Goal: Transaction & Acquisition: Book appointment/travel/reservation

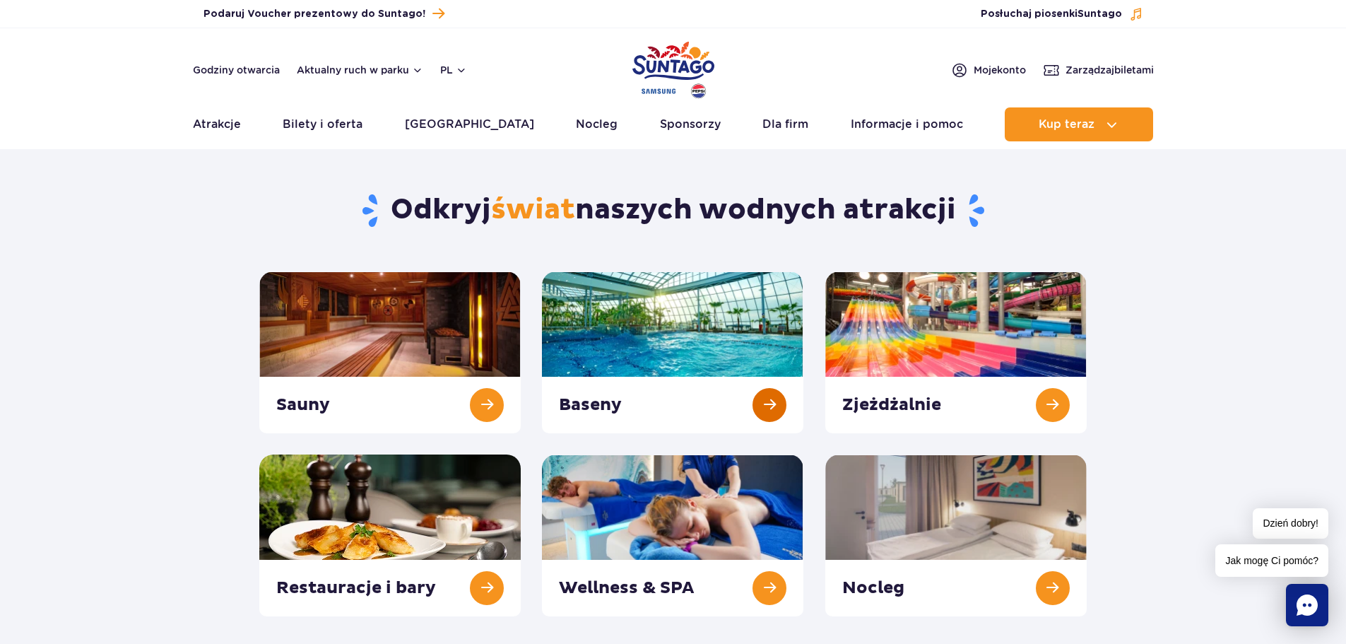
click at [778, 404] on link at bounding box center [673, 352] width 262 height 162
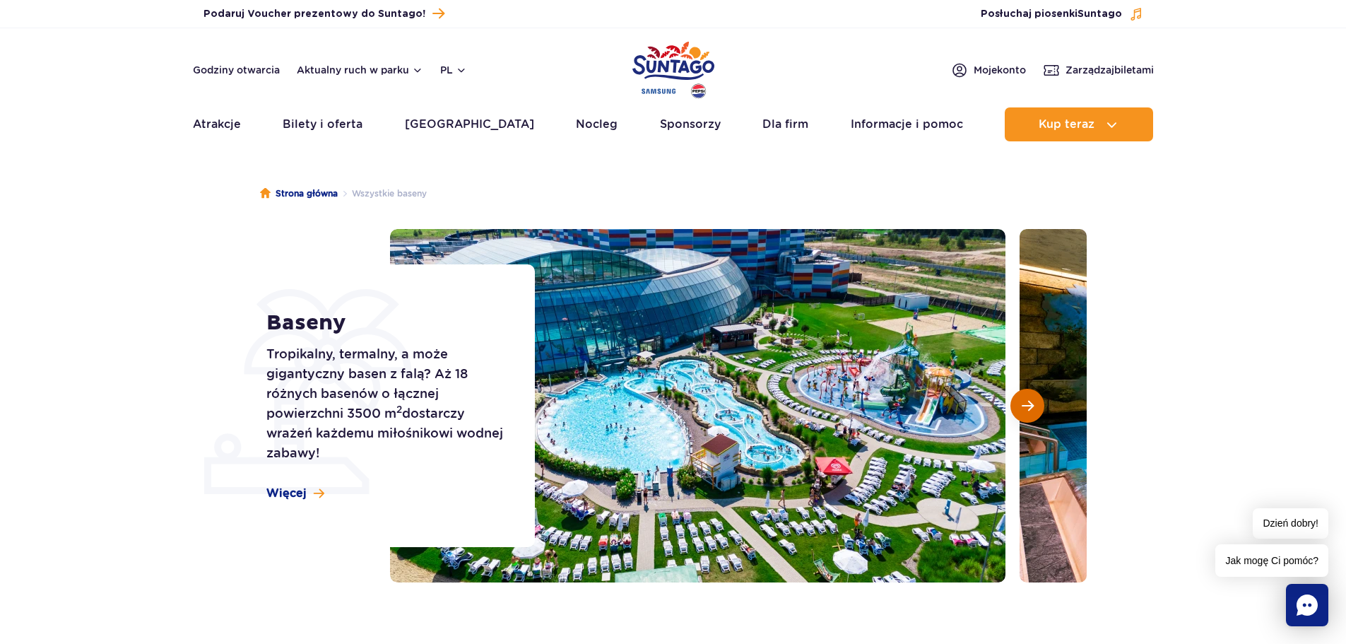
click at [1024, 406] on span "Następny slajd" at bounding box center [1028, 405] width 12 height 13
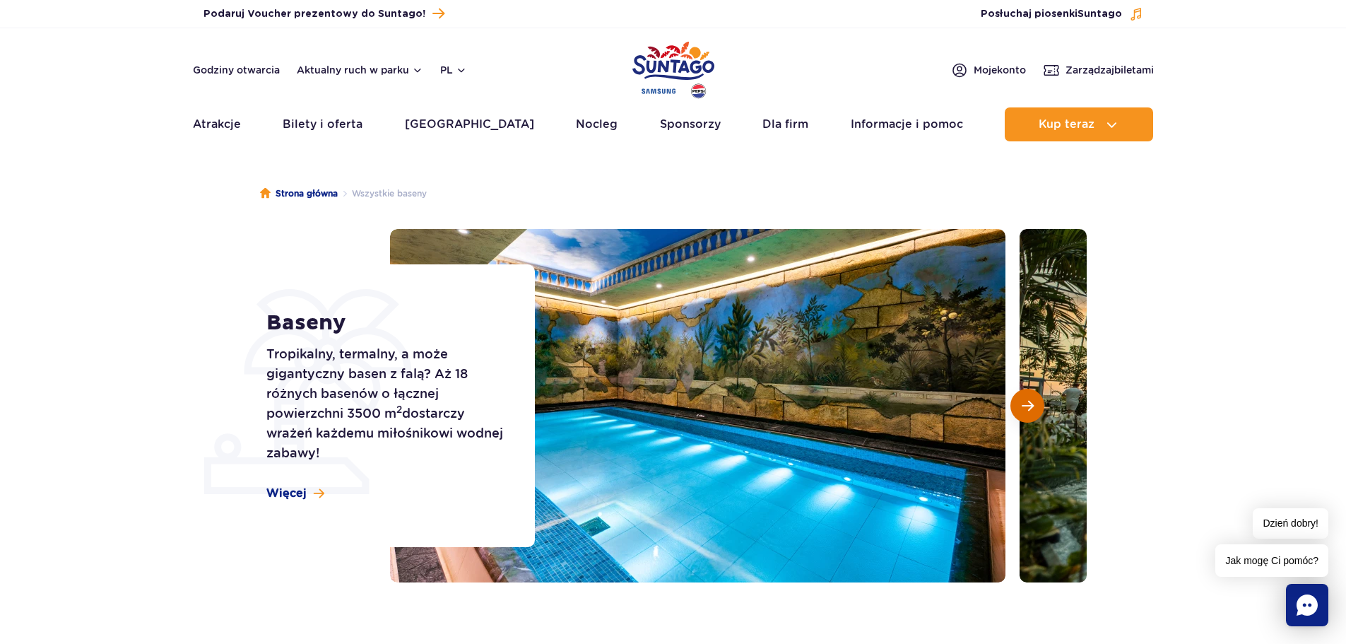
click at [1024, 406] on span "Następny slajd" at bounding box center [1028, 405] width 12 height 13
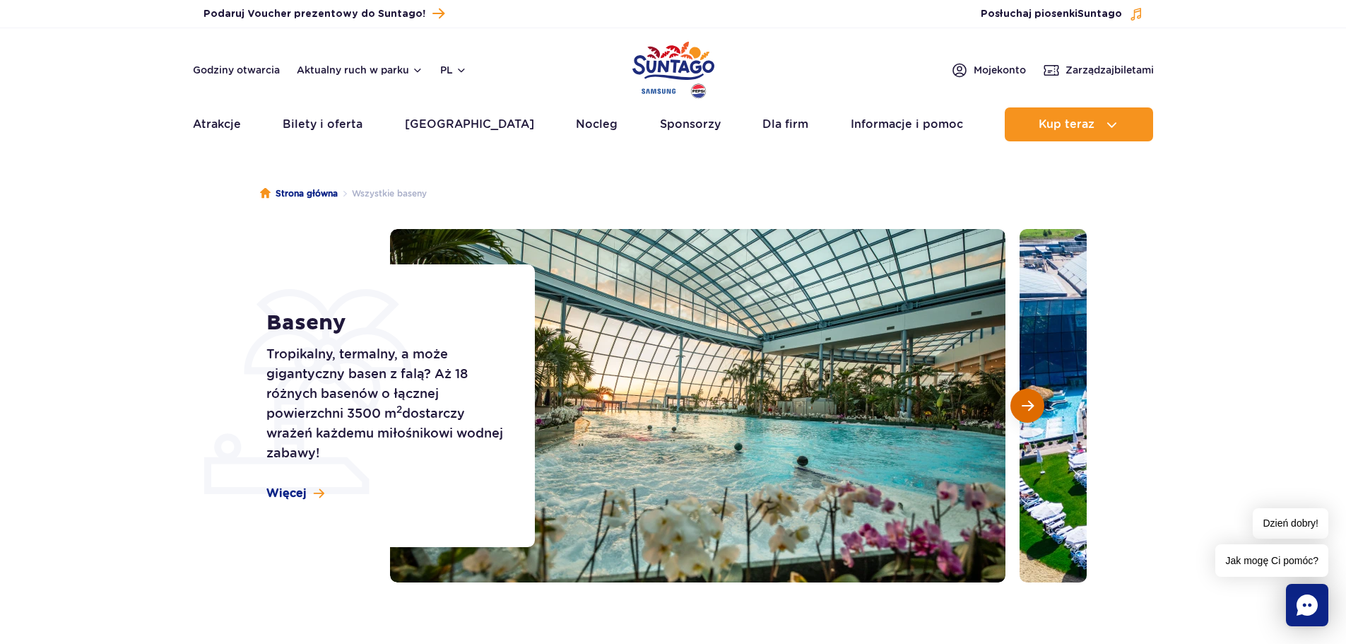
click at [1024, 406] on span "Następny slajd" at bounding box center [1028, 405] width 12 height 13
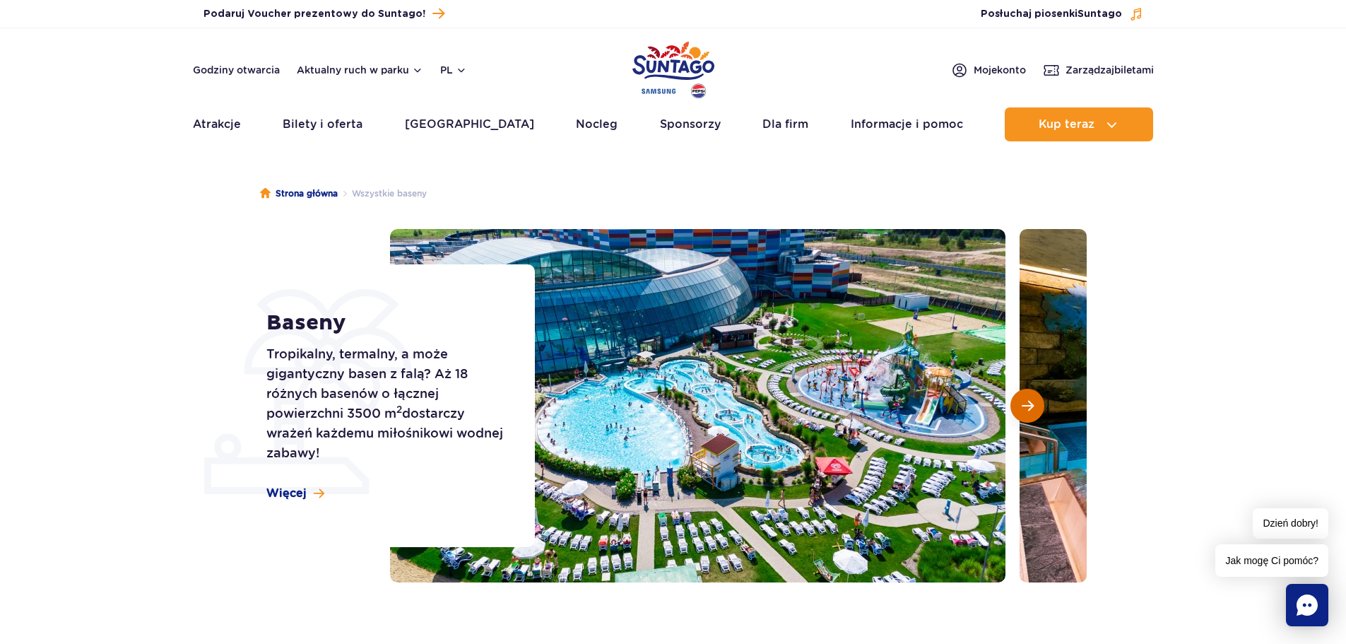
click at [1024, 406] on span "Następny slajd" at bounding box center [1028, 405] width 12 height 13
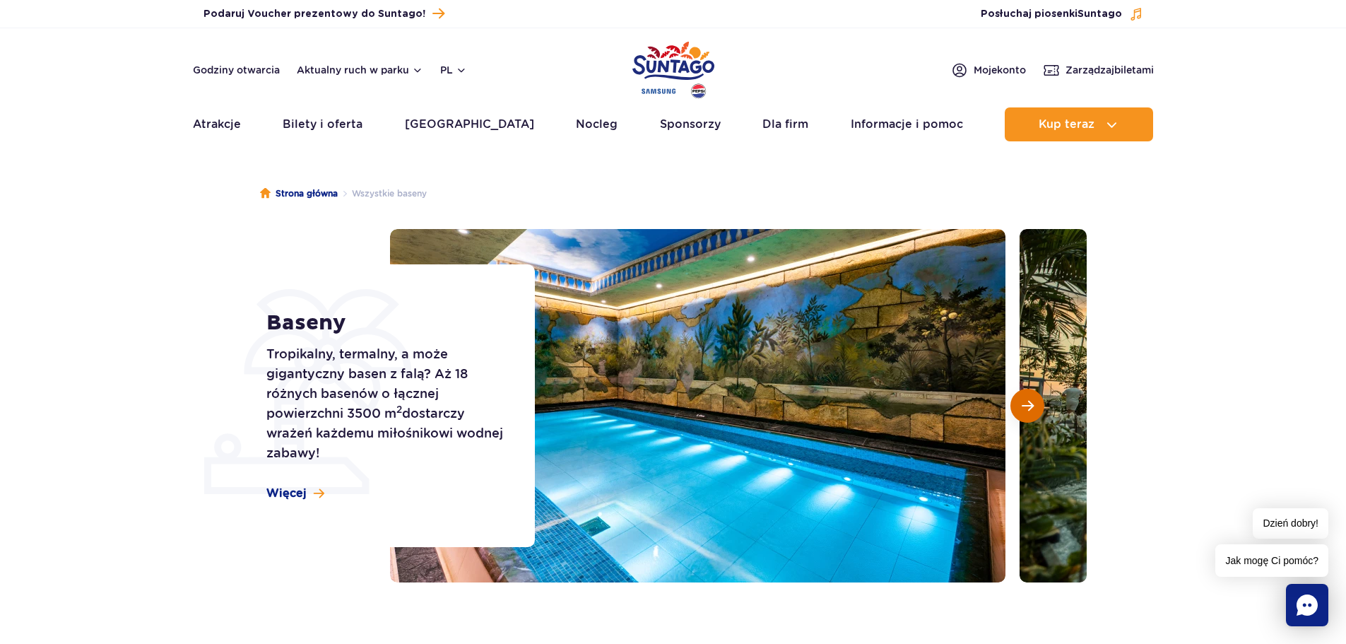
click at [1024, 406] on span "Następny slajd" at bounding box center [1028, 405] width 12 height 13
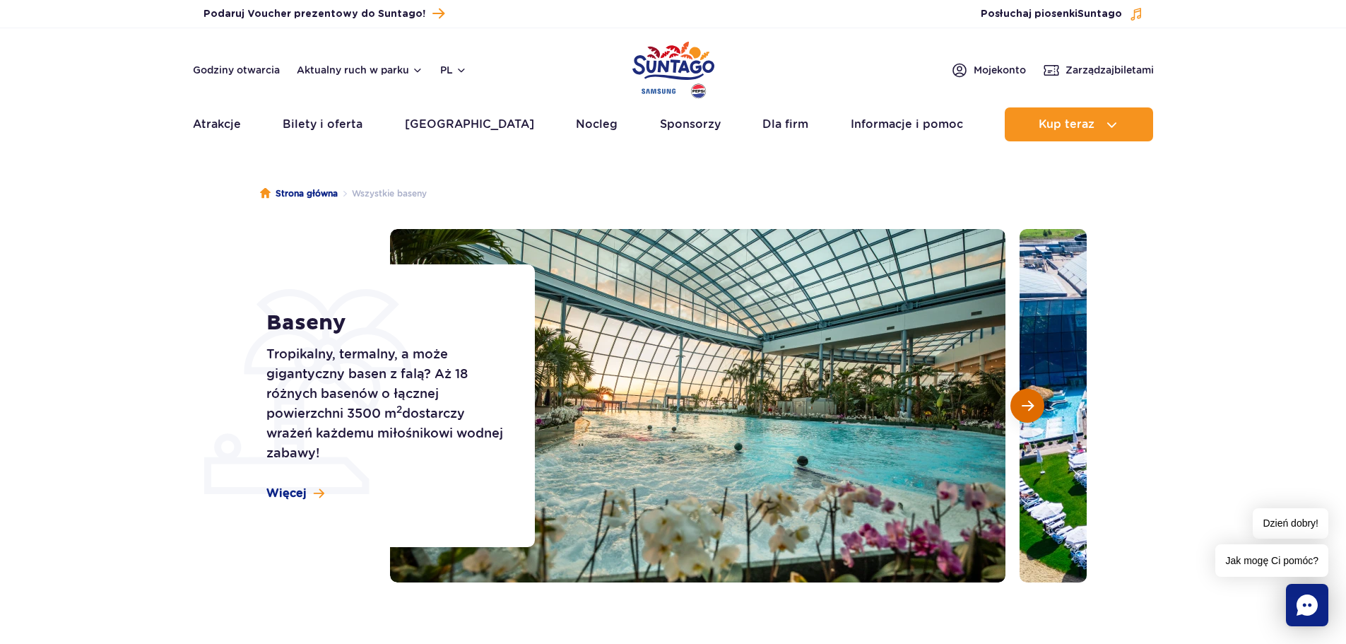
click at [1024, 406] on span "Następny slajd" at bounding box center [1028, 405] width 12 height 13
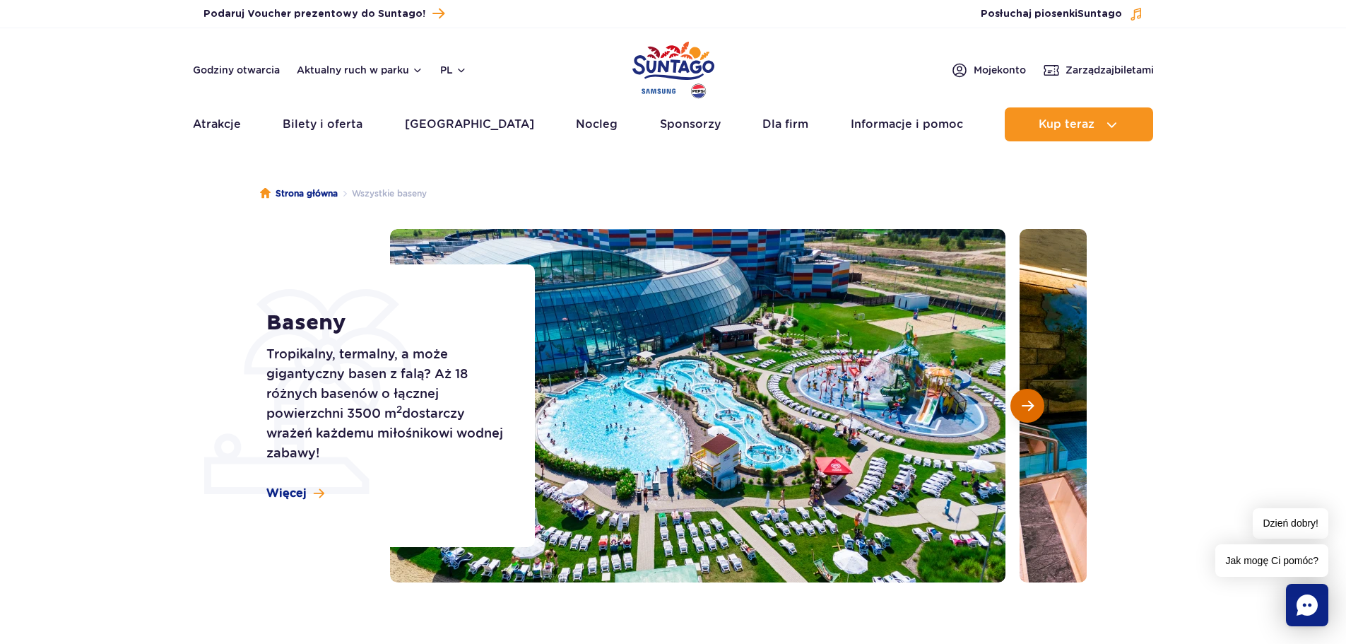
click at [1024, 406] on span "Następny slajd" at bounding box center [1028, 405] width 12 height 13
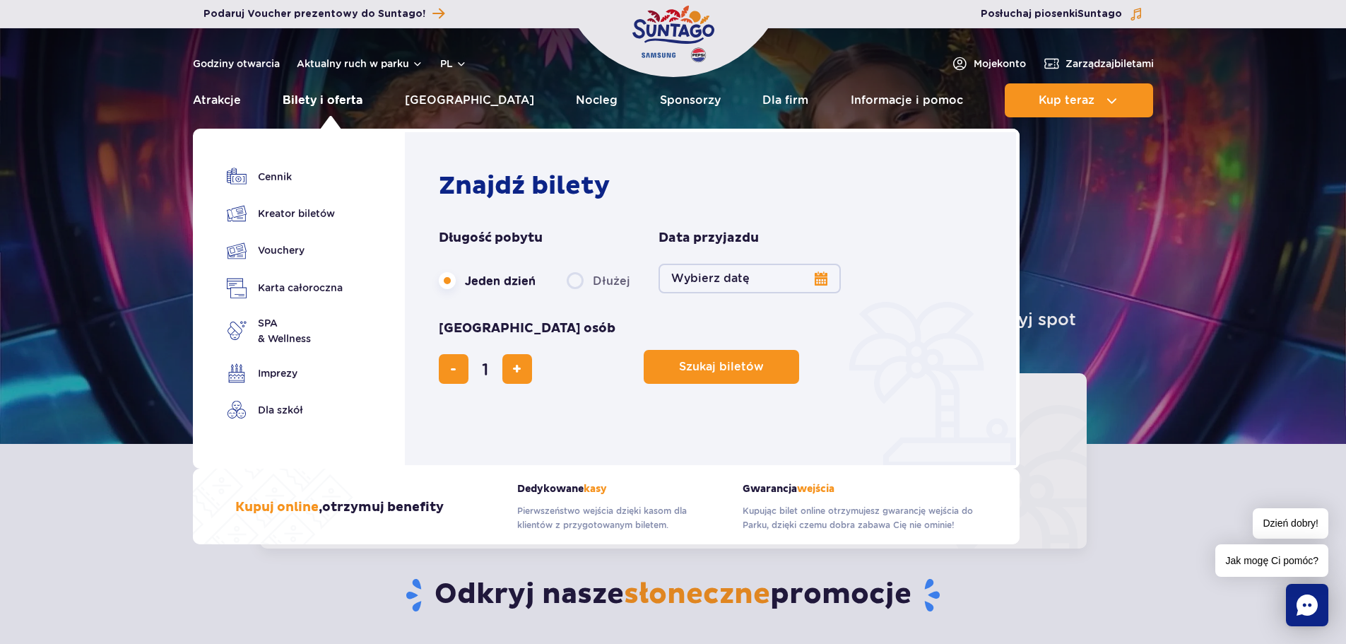
click at [352, 102] on link "Bilety i oferta" at bounding box center [323, 100] width 80 height 34
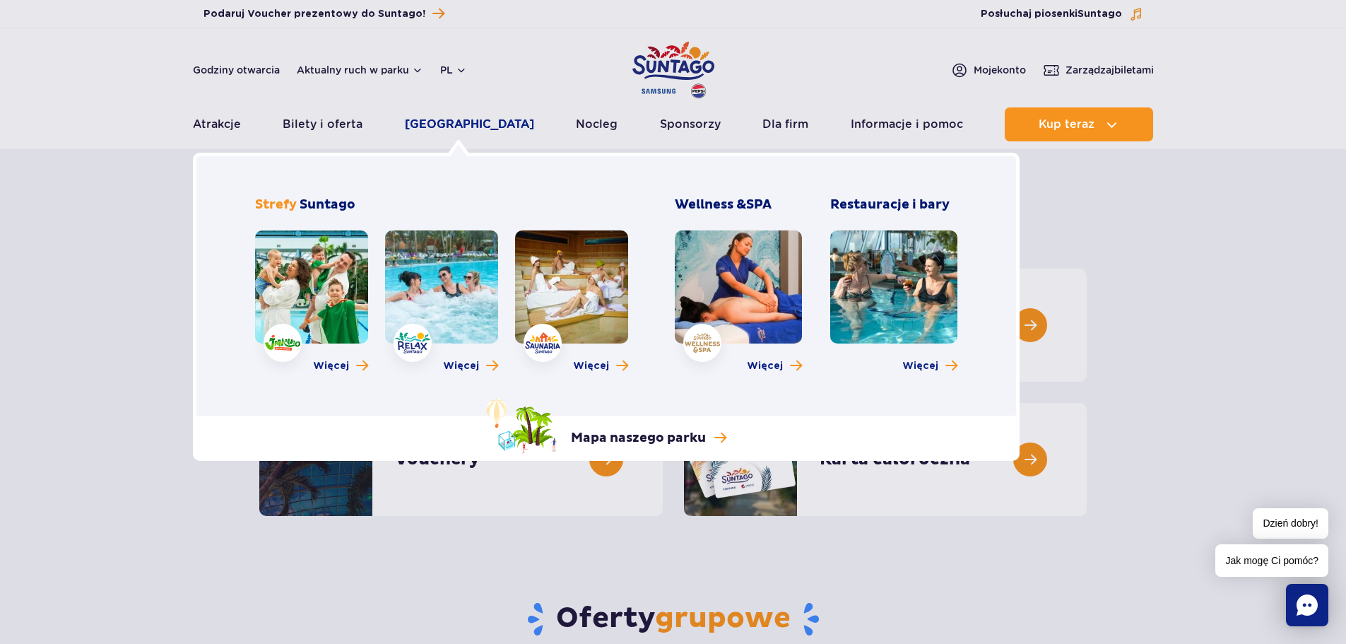
click at [447, 127] on link "[GEOGRAPHIC_DATA]" at bounding box center [469, 124] width 129 height 34
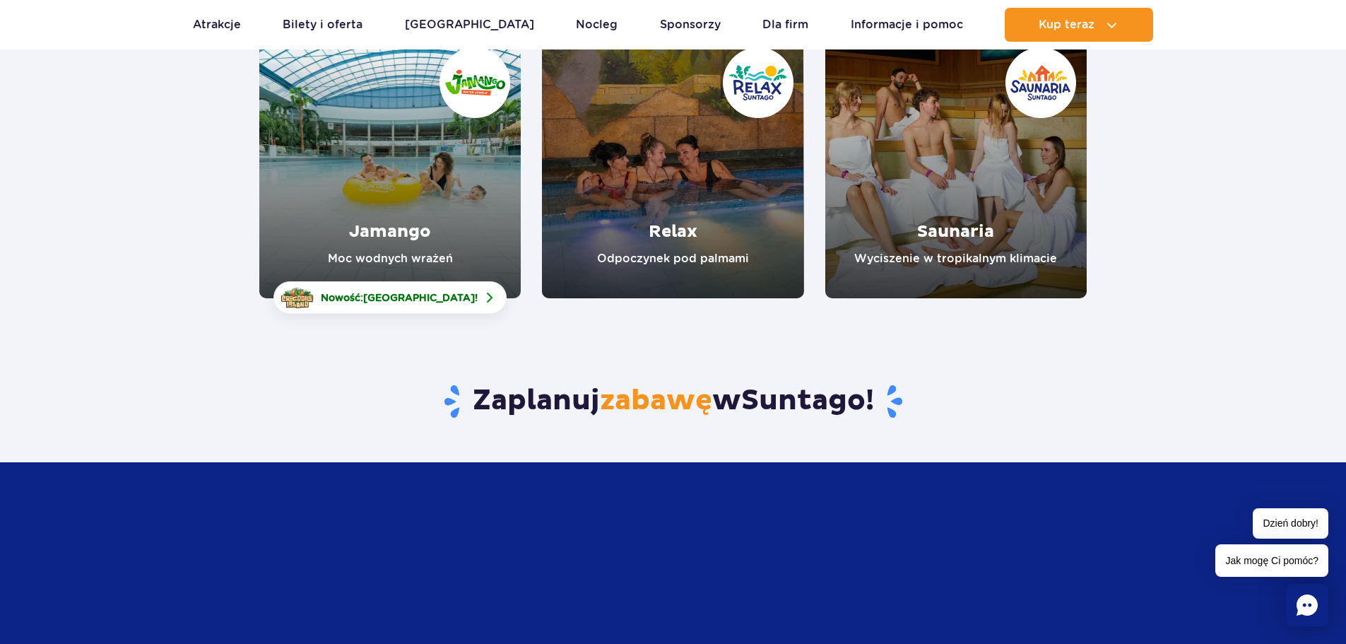
scroll to position [141, 0]
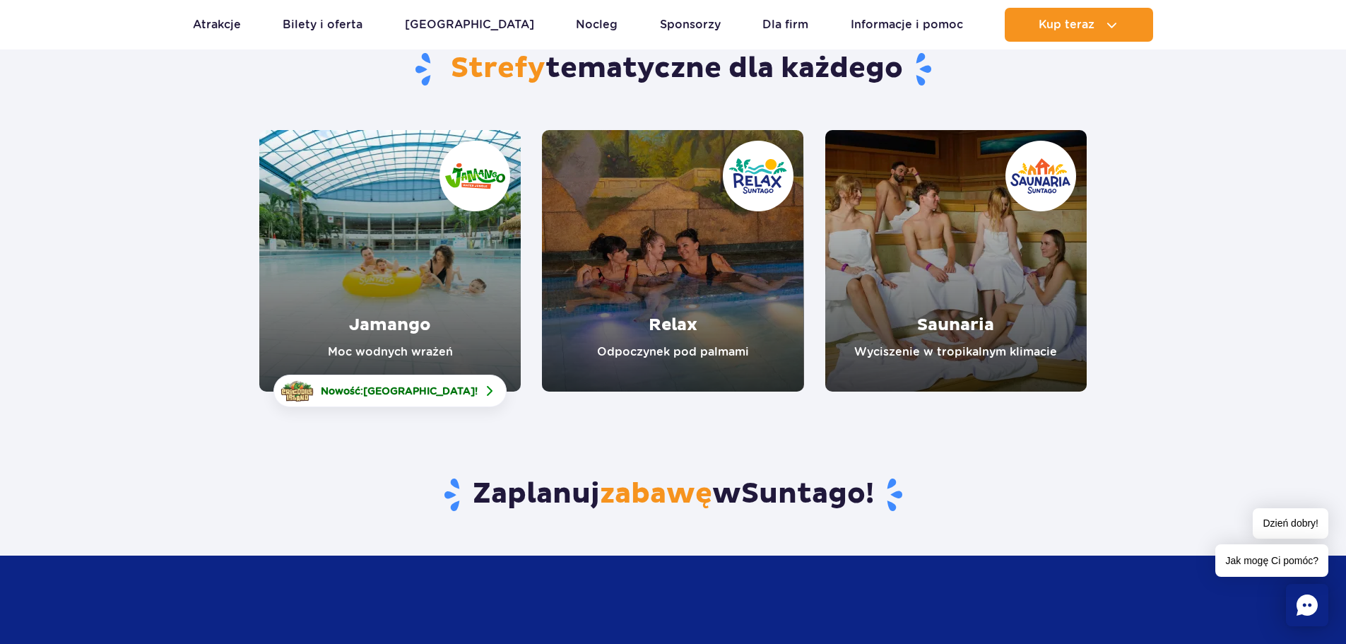
click at [400, 264] on link "Jamango" at bounding box center [390, 261] width 262 height 262
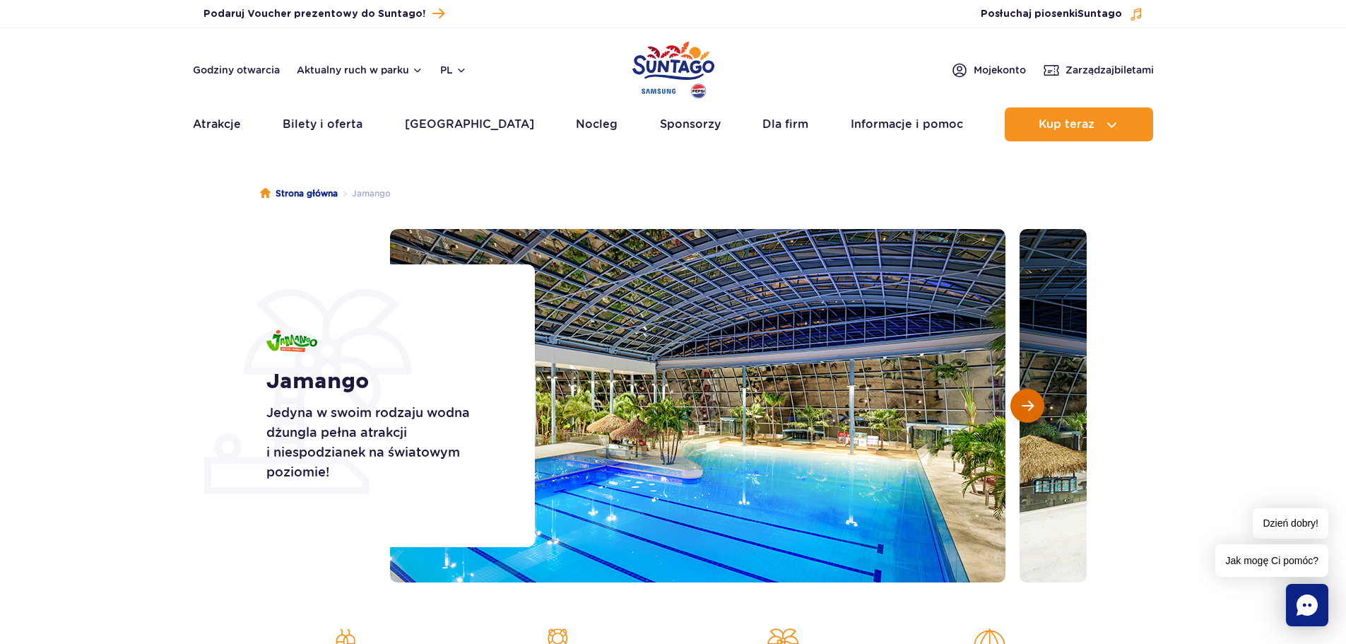
click at [1035, 406] on button "Następny slajd" at bounding box center [1028, 406] width 34 height 34
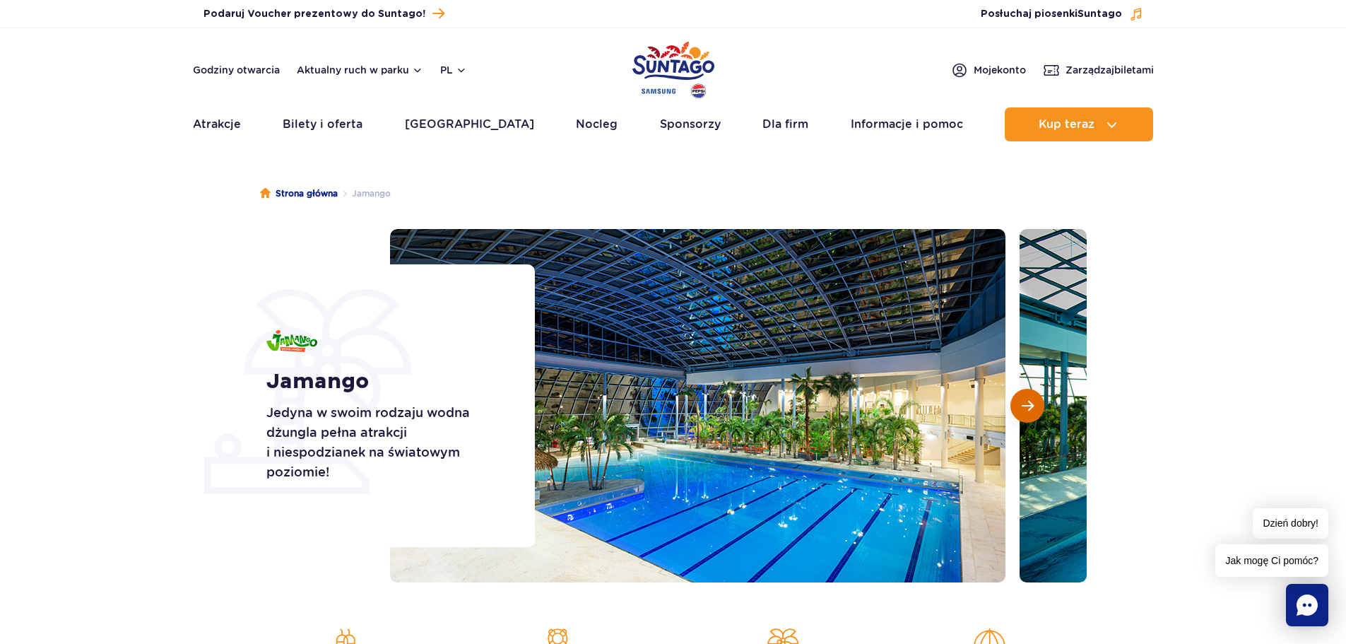
click at [1035, 406] on button "Następny slajd" at bounding box center [1028, 406] width 34 height 34
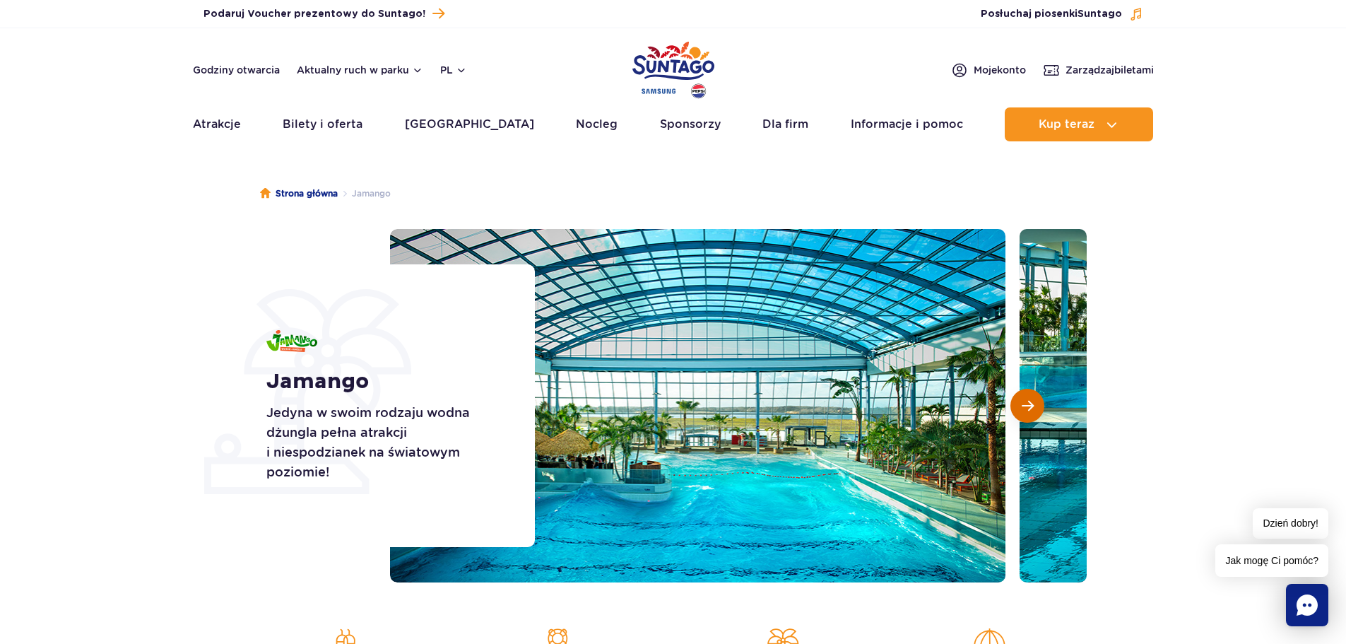
click at [1035, 406] on button "Następny slajd" at bounding box center [1028, 406] width 34 height 34
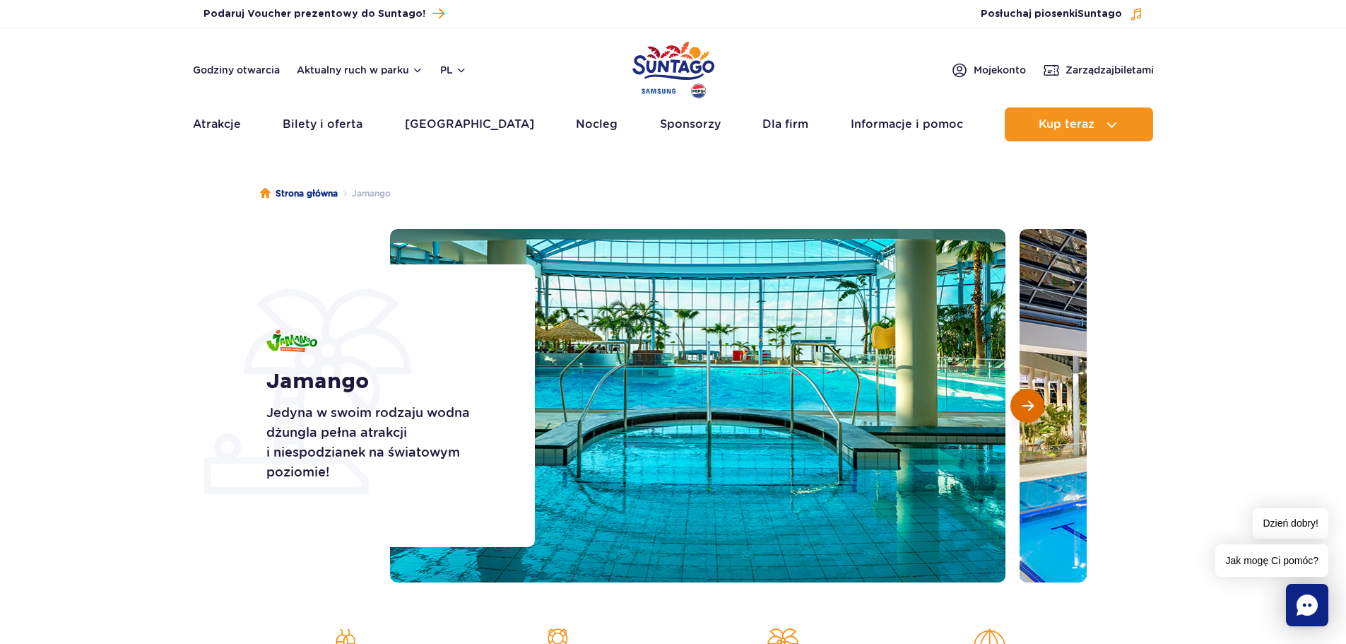
click at [1035, 406] on button "Następny slajd" at bounding box center [1028, 406] width 34 height 34
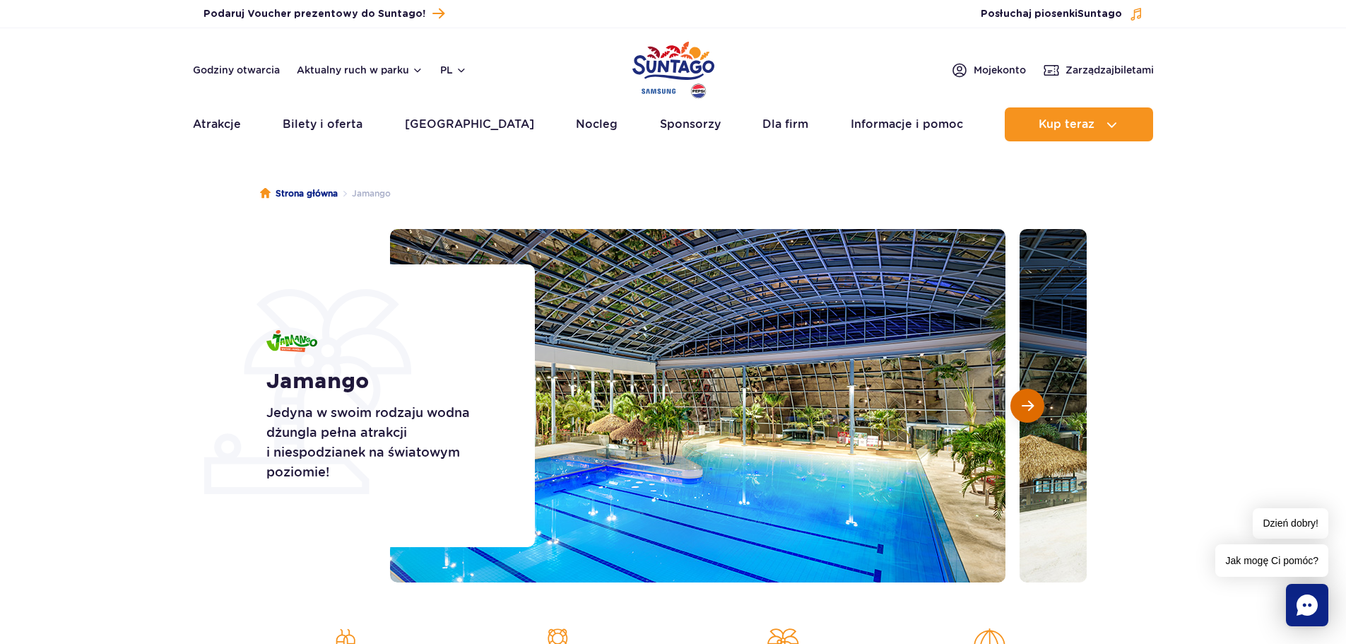
click at [1030, 410] on span "Następny slajd" at bounding box center [1028, 405] width 12 height 13
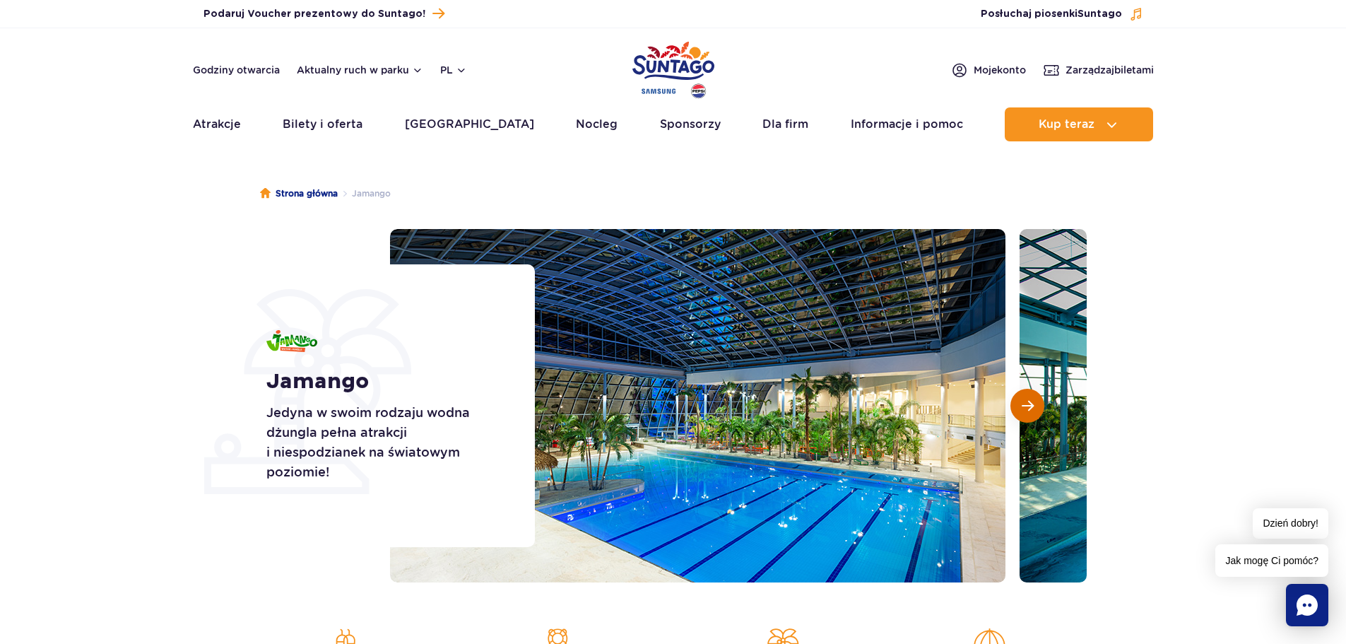
click at [1030, 410] on span "Następny slajd" at bounding box center [1028, 405] width 12 height 13
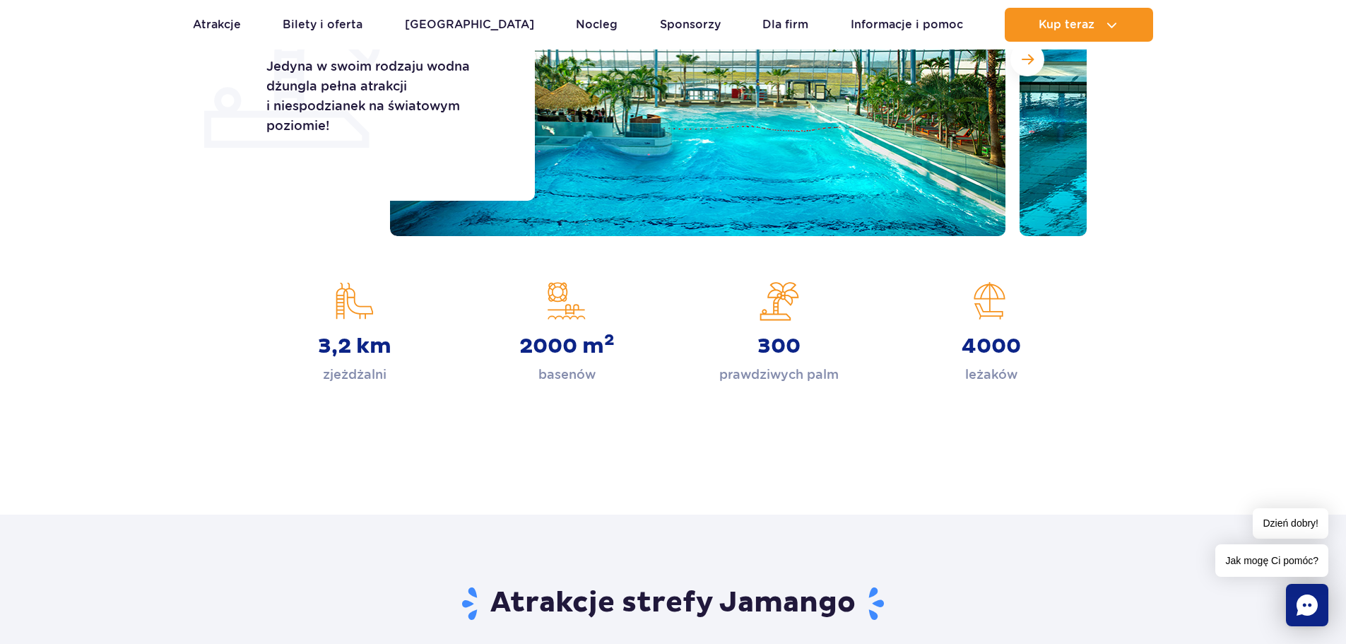
scroll to position [212, 0]
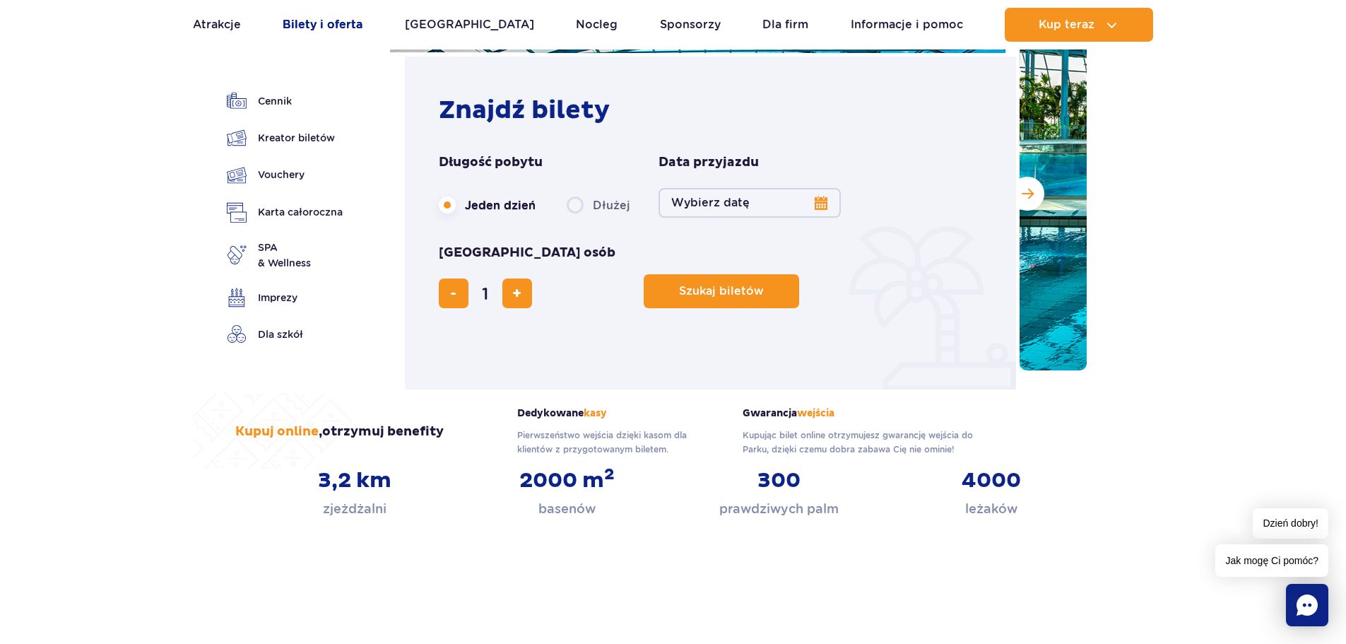
click at [346, 23] on link "Bilety i oferta" at bounding box center [323, 25] width 80 height 34
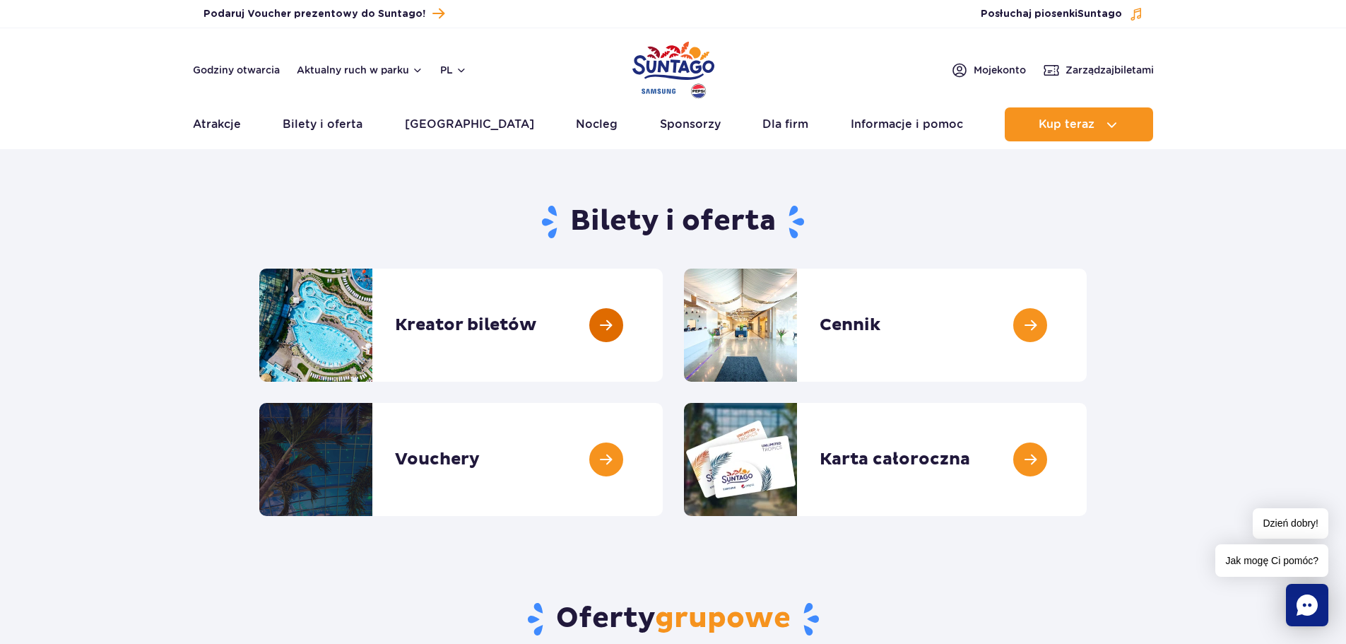
click at [663, 333] on link at bounding box center [663, 325] width 0 height 113
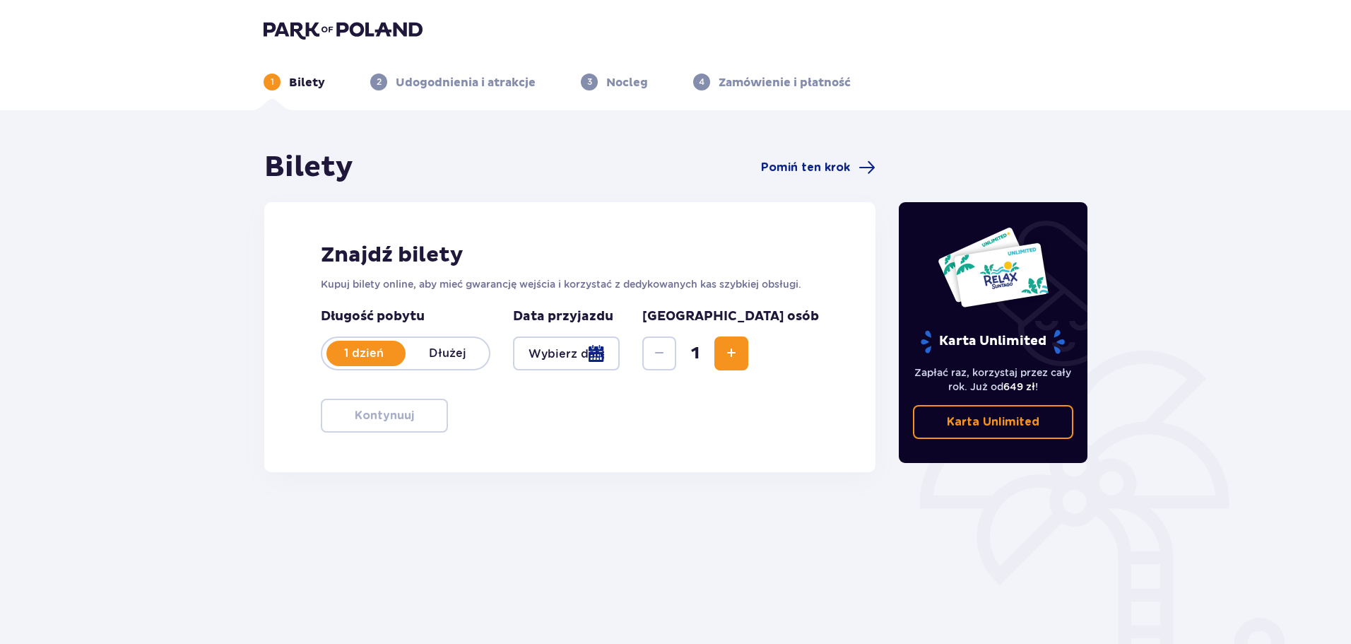
click at [620, 351] on div at bounding box center [566, 353] width 107 height 34
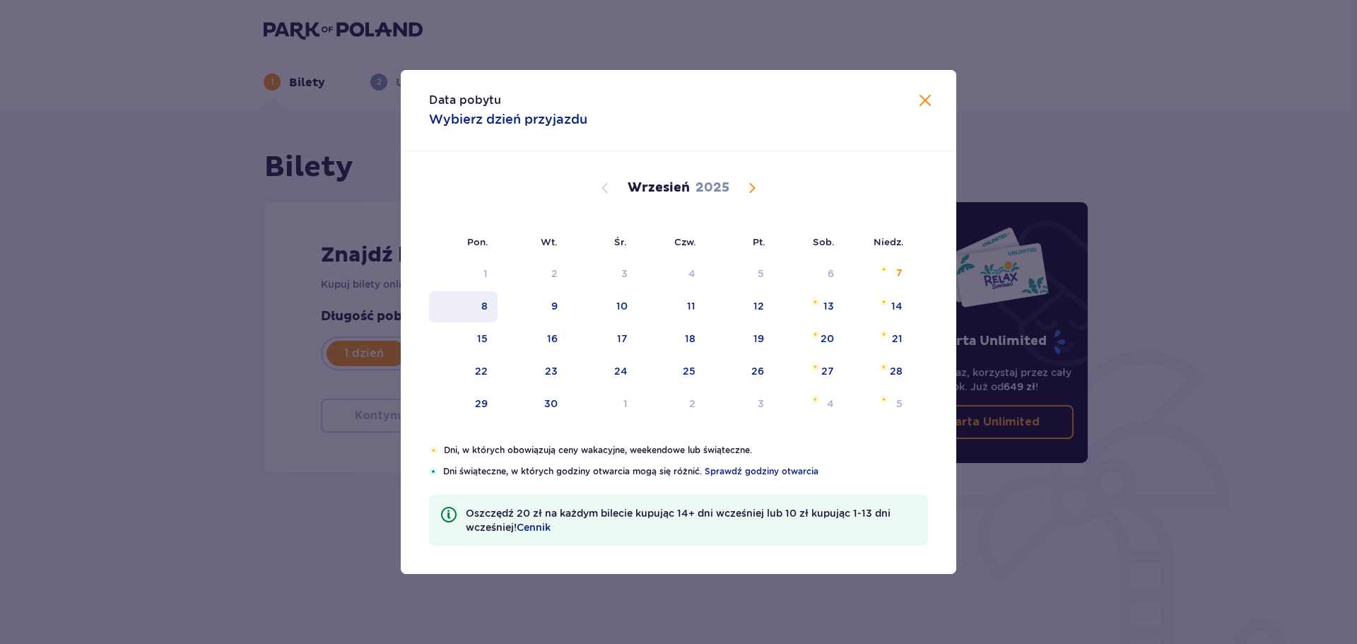
click at [476, 314] on div "8" at bounding box center [463, 306] width 69 height 31
type input "[DATE]"
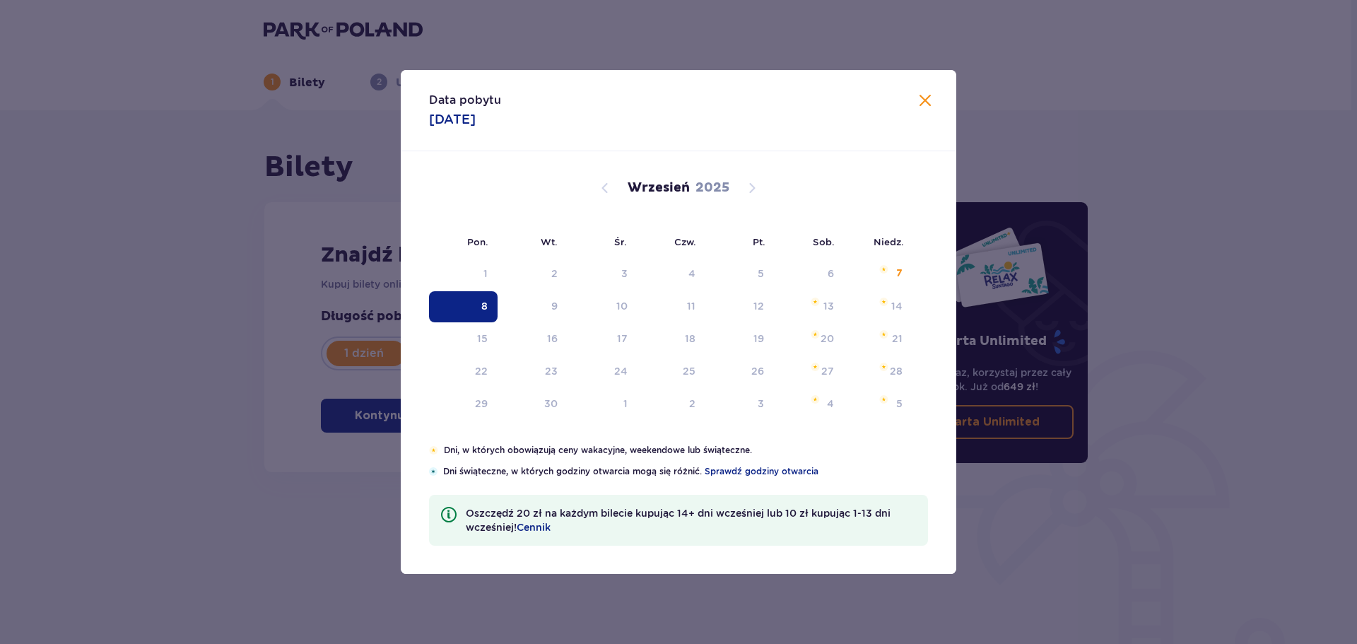
click at [756, 315] on p "[GEOGRAPHIC_DATA] osób" at bounding box center [731, 316] width 177 height 17
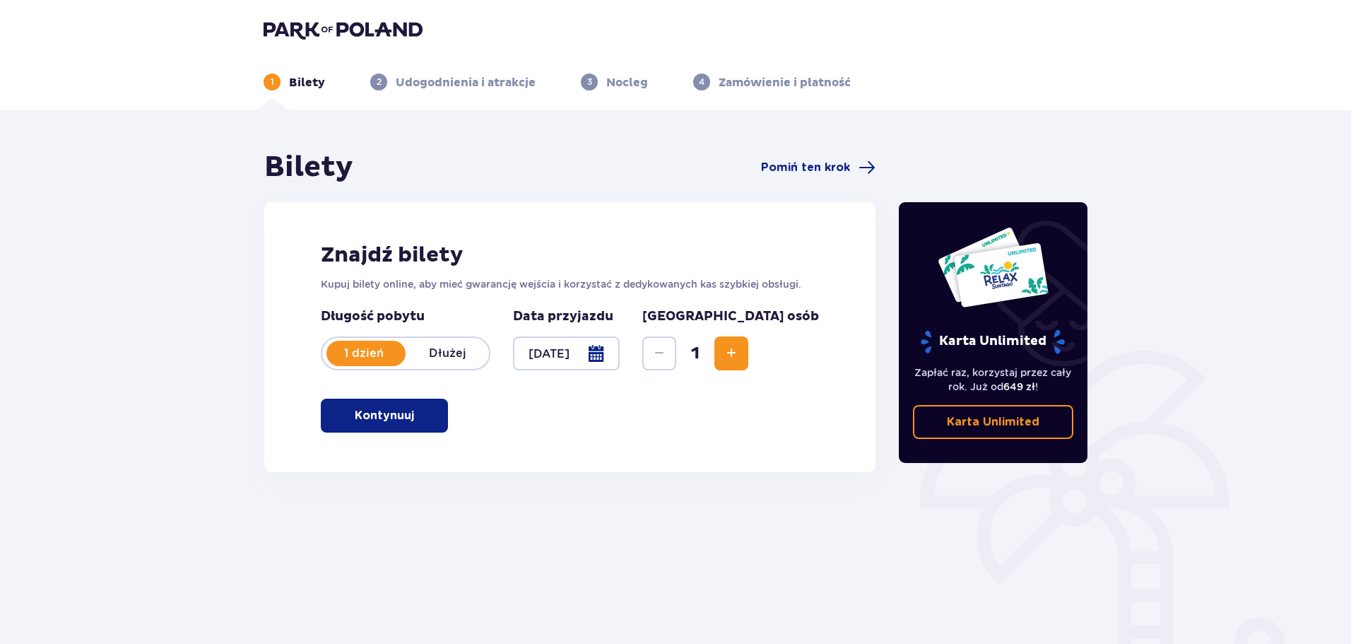
click at [450, 353] on p "Dłużej" at bounding box center [447, 354] width 83 height 16
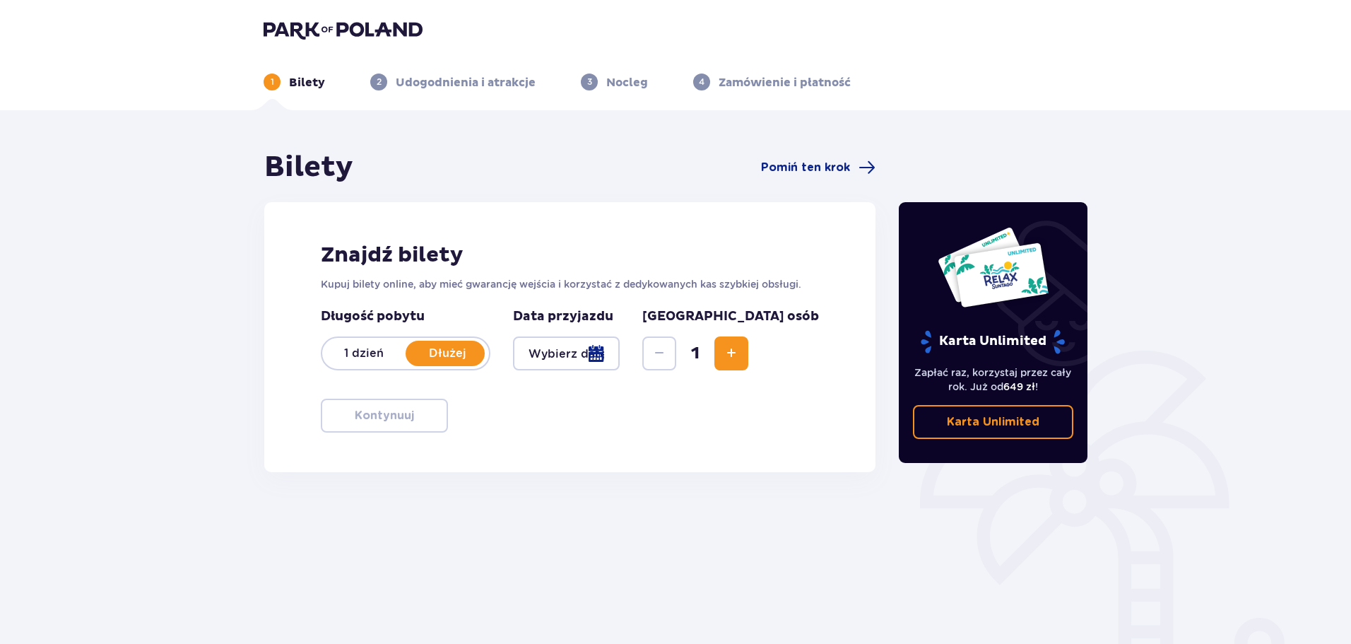
click at [620, 356] on div at bounding box center [566, 353] width 107 height 34
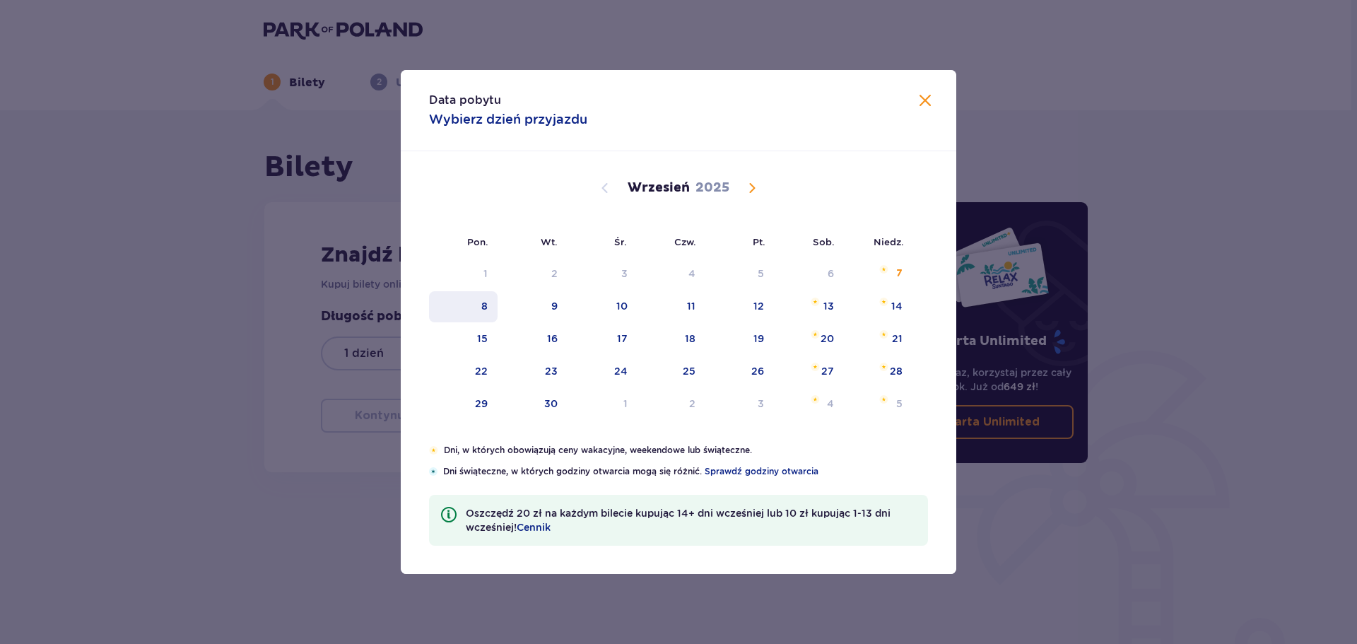
click at [483, 304] on div "8" at bounding box center [484, 306] width 6 height 14
click at [651, 316] on div "11" at bounding box center [672, 306] width 69 height 31
click at [625, 317] on div "10" at bounding box center [603, 306] width 70 height 31
type input "[DATE] - [DATE]"
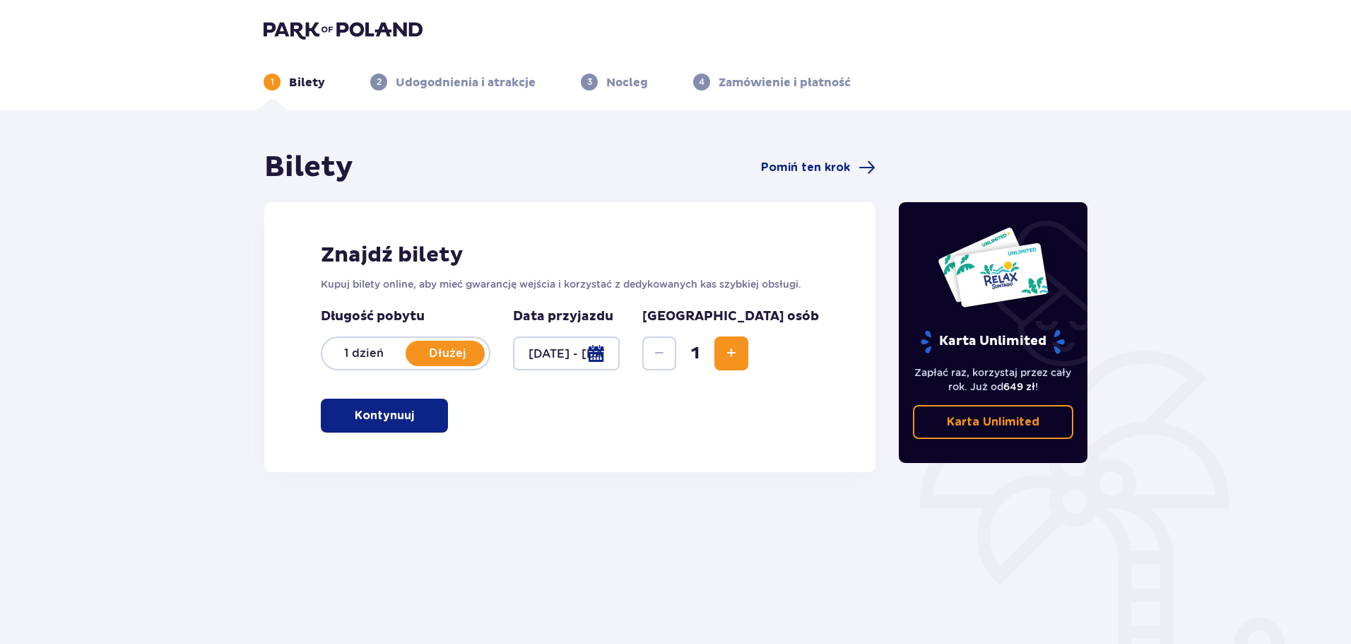
click at [740, 356] on span "Increase" at bounding box center [731, 353] width 17 height 17
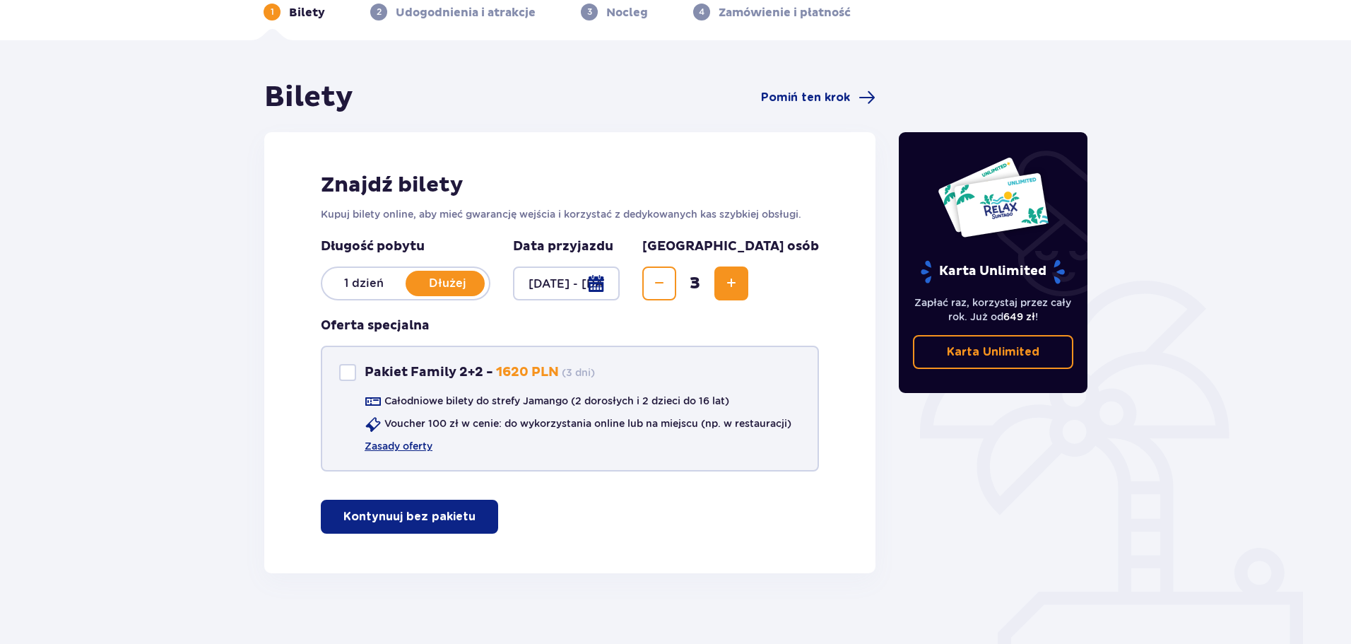
scroll to position [71, 0]
click at [452, 515] on p "Kontynuuj bez pakietu" at bounding box center [410, 516] width 132 height 16
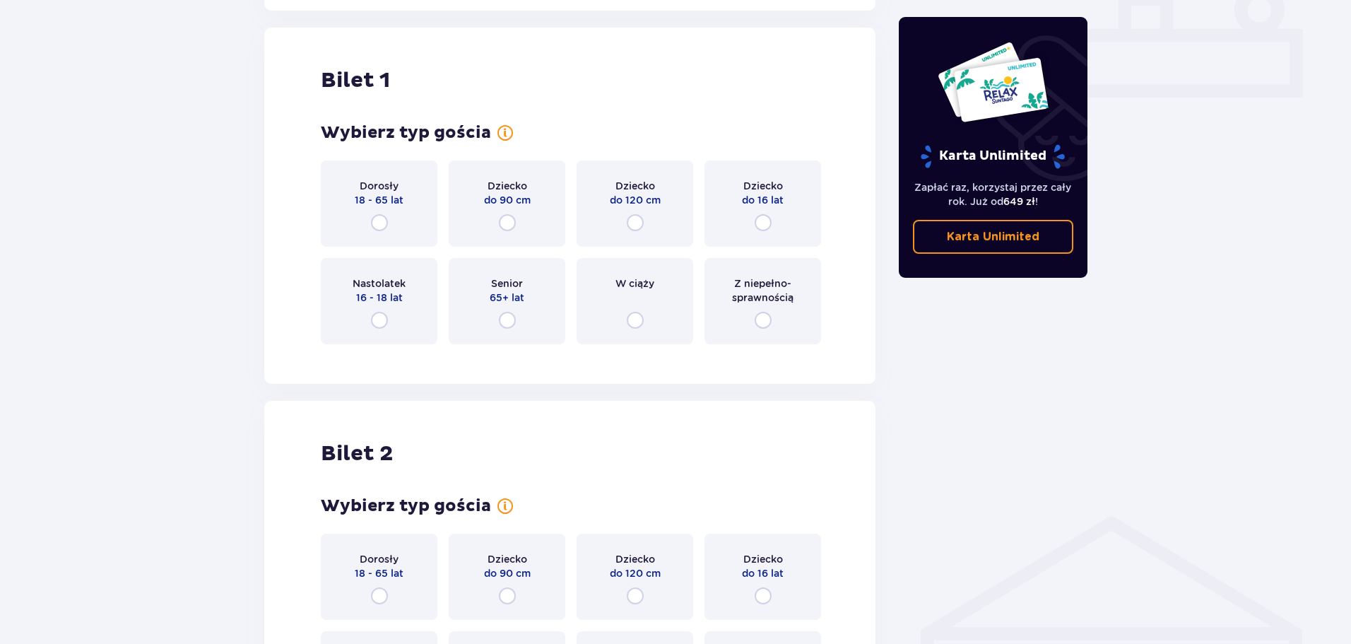
scroll to position [643, 0]
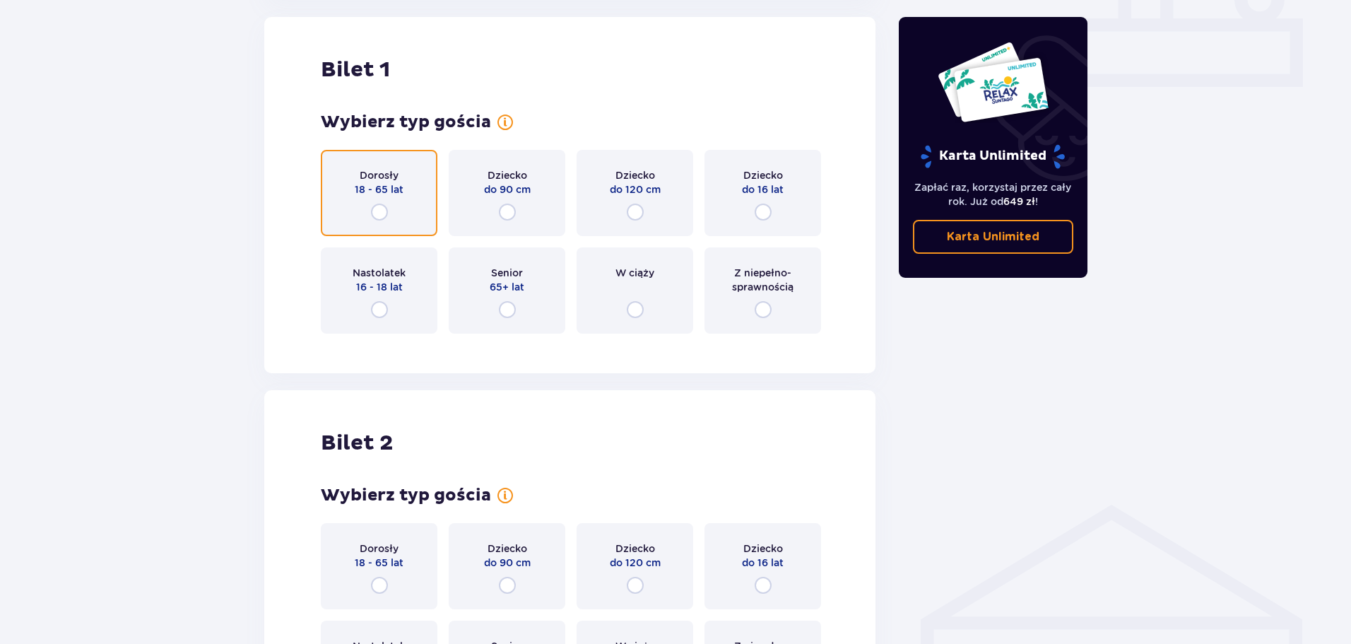
click at [386, 212] on input "radio" at bounding box center [379, 212] width 17 height 17
radio input "true"
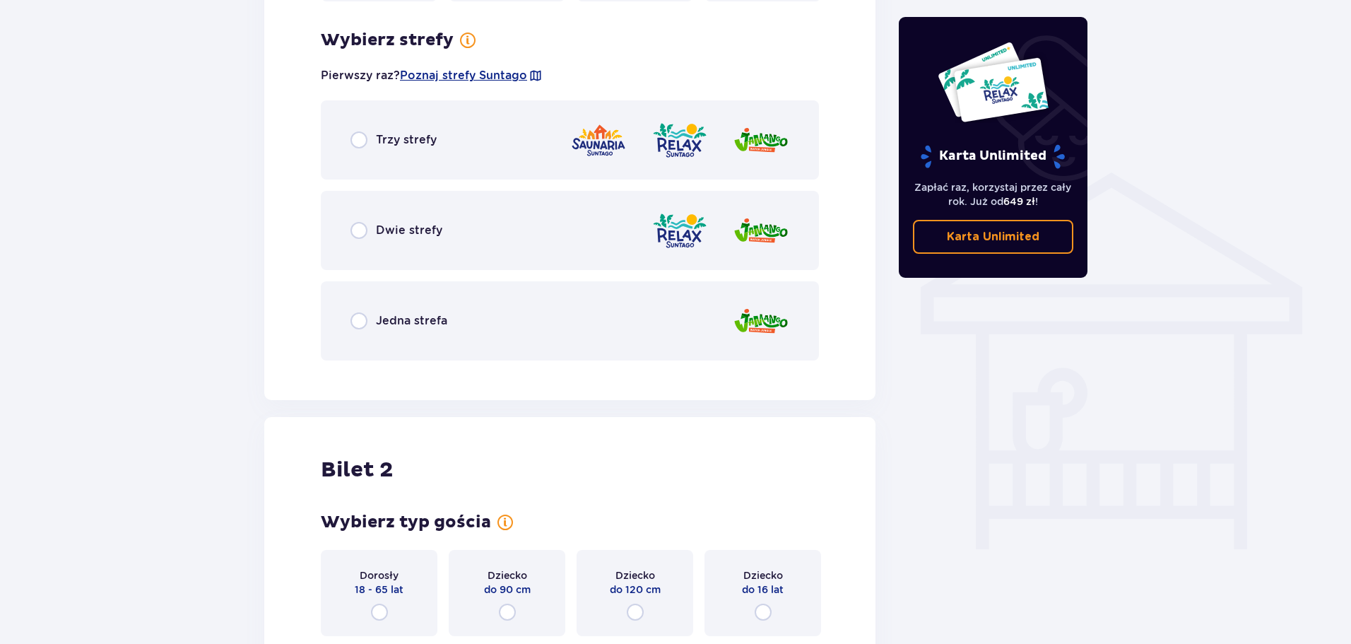
scroll to position [988, 0]
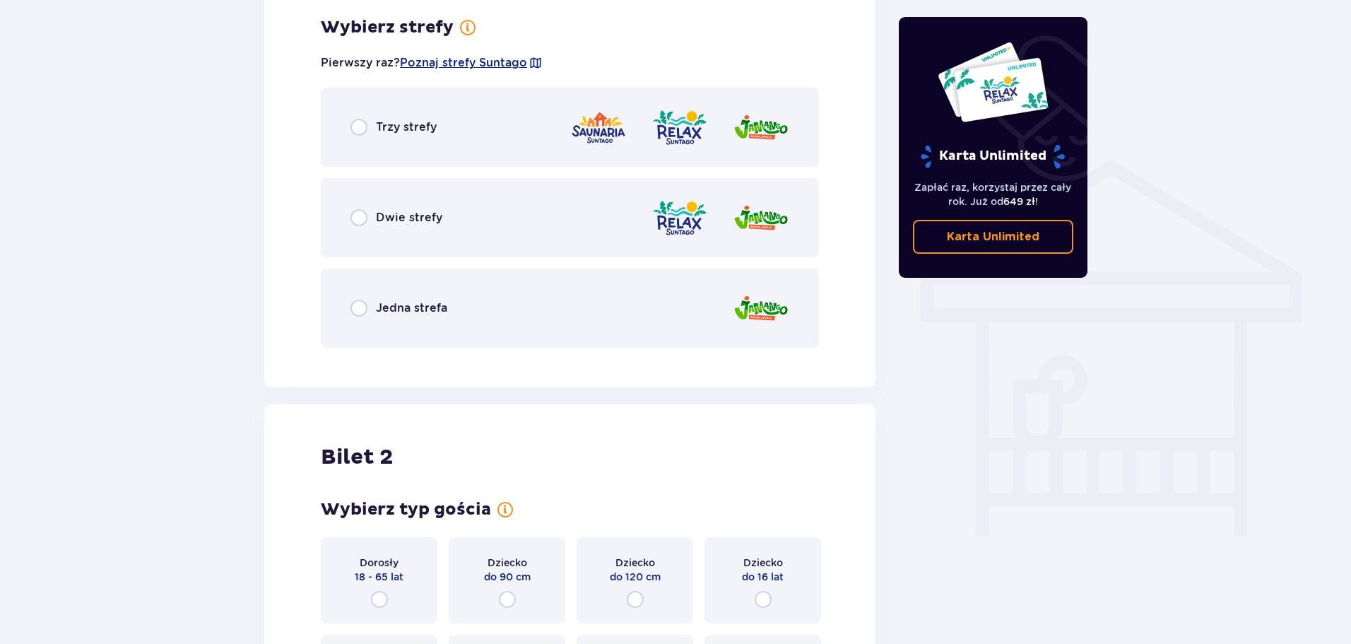
click at [351, 128] on div "Trzy strefy" at bounding box center [570, 127] width 498 height 79
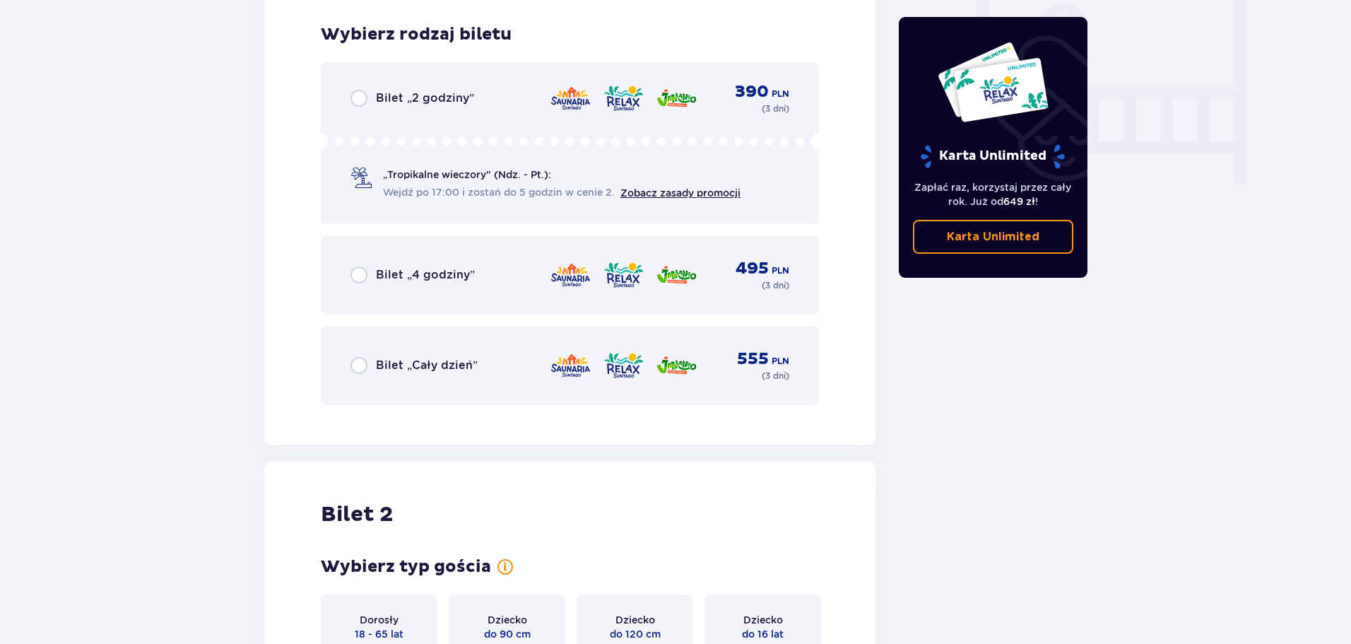
scroll to position [1347, 0]
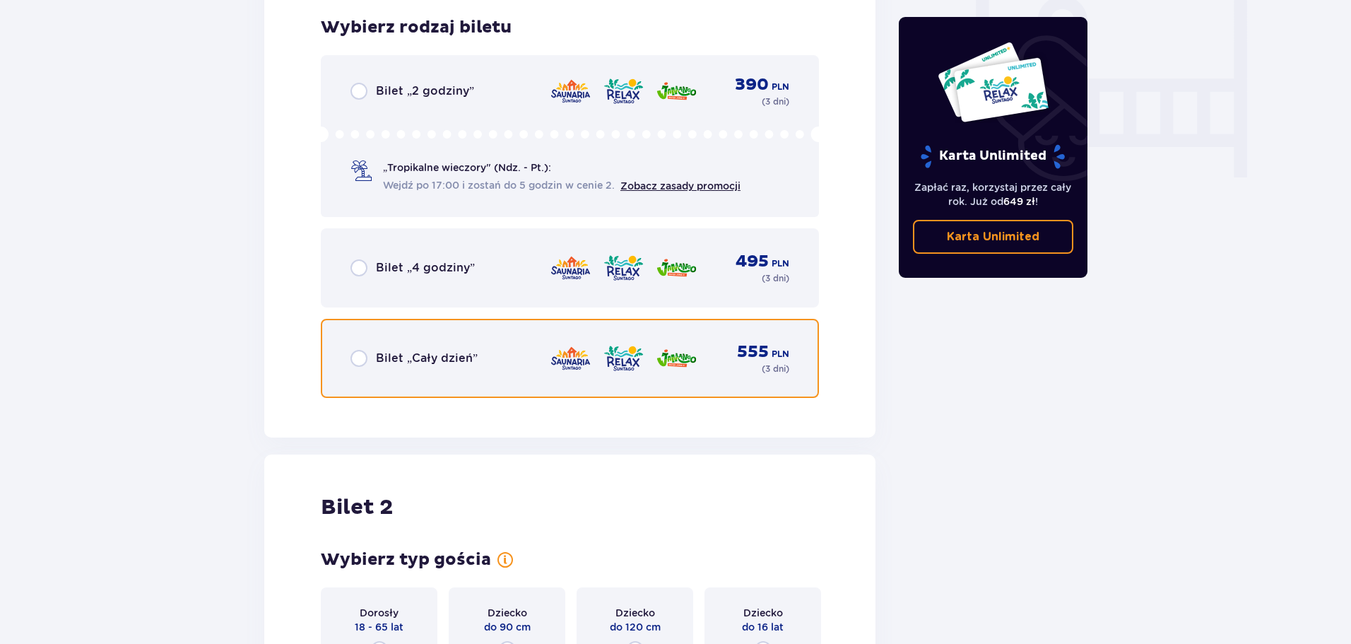
click at [363, 360] on input "radio" at bounding box center [359, 358] width 17 height 17
radio input "true"
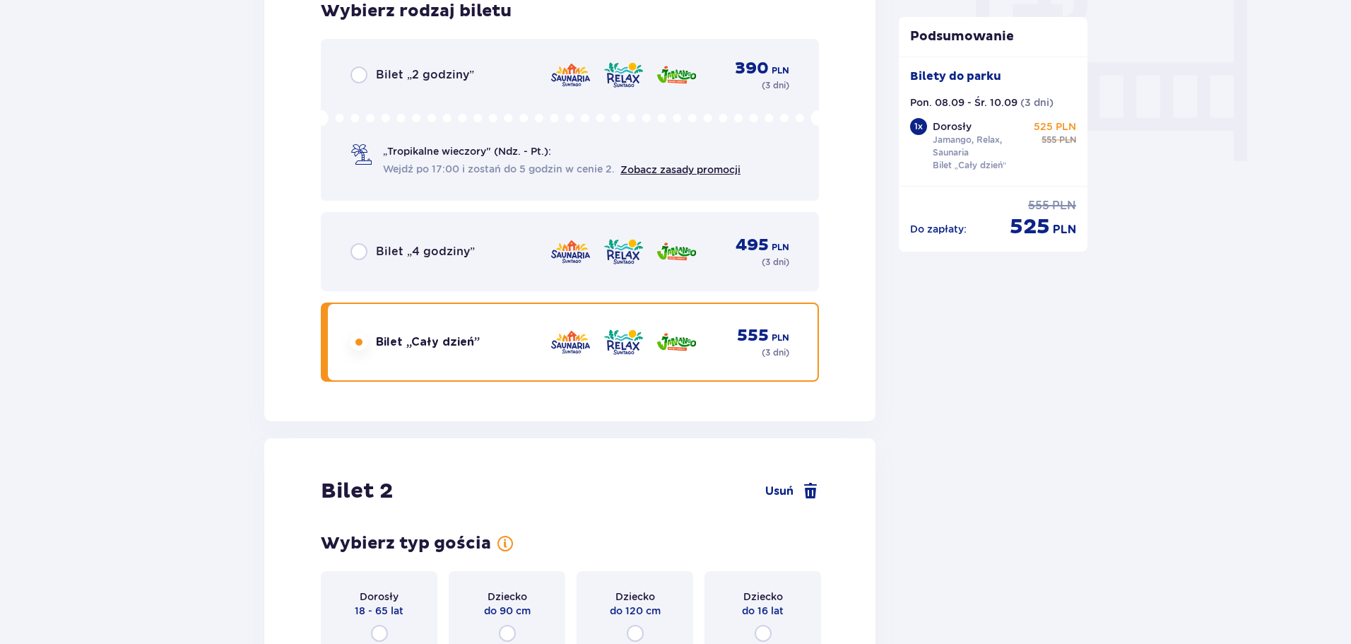
scroll to position [1290, 0]
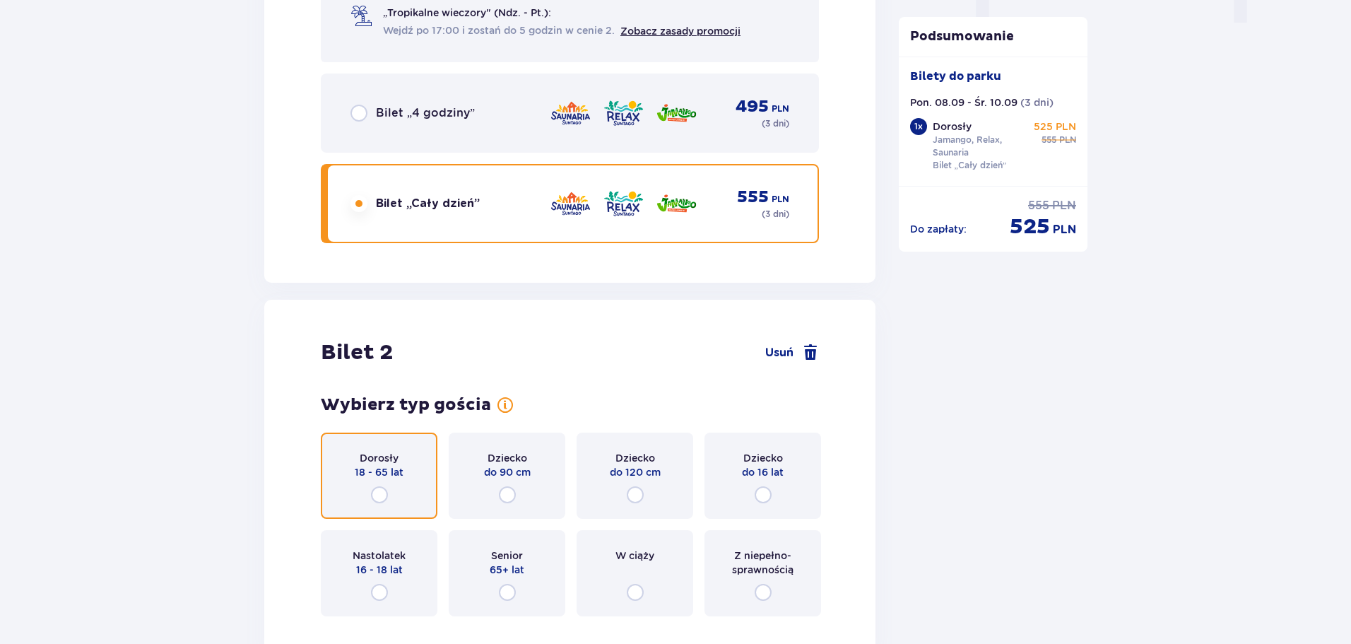
click at [383, 500] on input "radio" at bounding box center [379, 494] width 17 height 17
radio input "true"
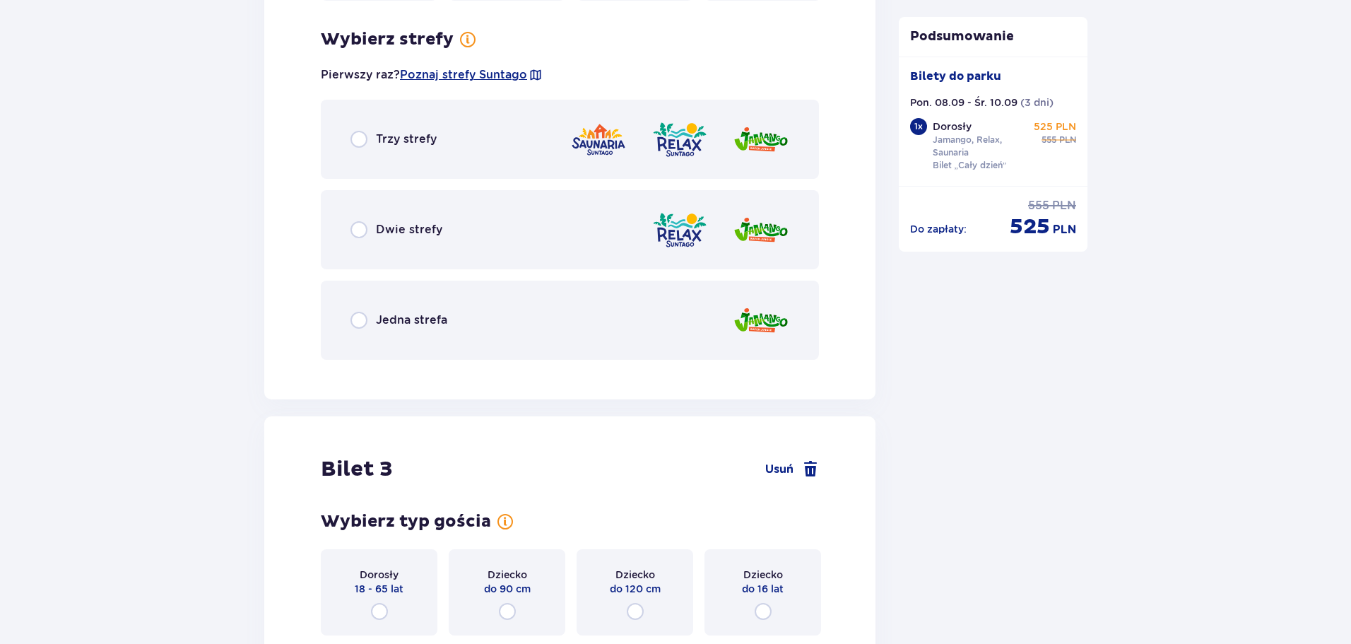
scroll to position [2130, 0]
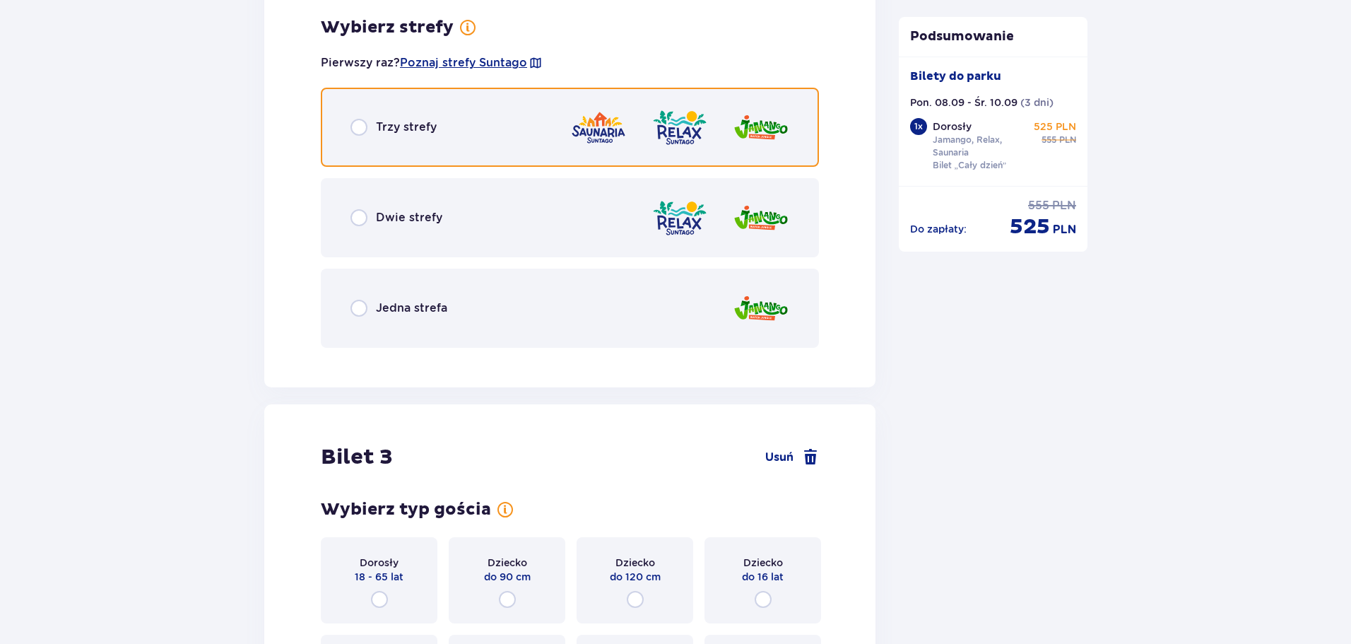
click at [362, 128] on input "radio" at bounding box center [359, 127] width 17 height 17
radio input "true"
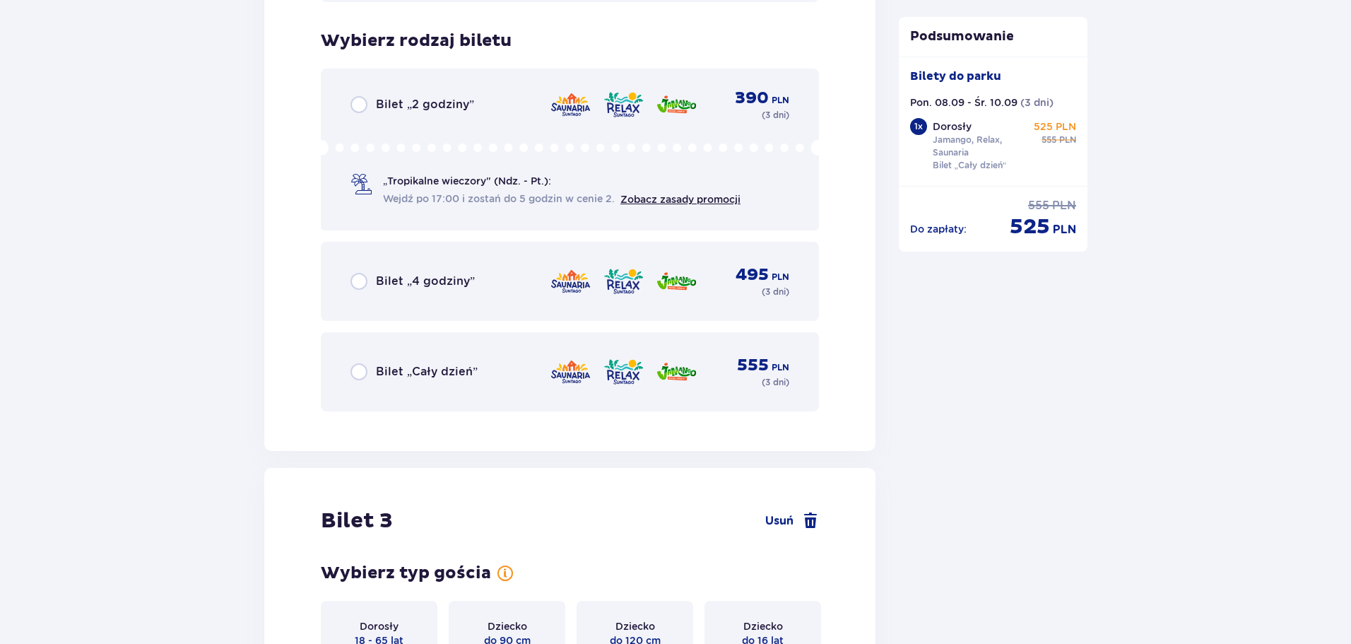
scroll to position [2489, 0]
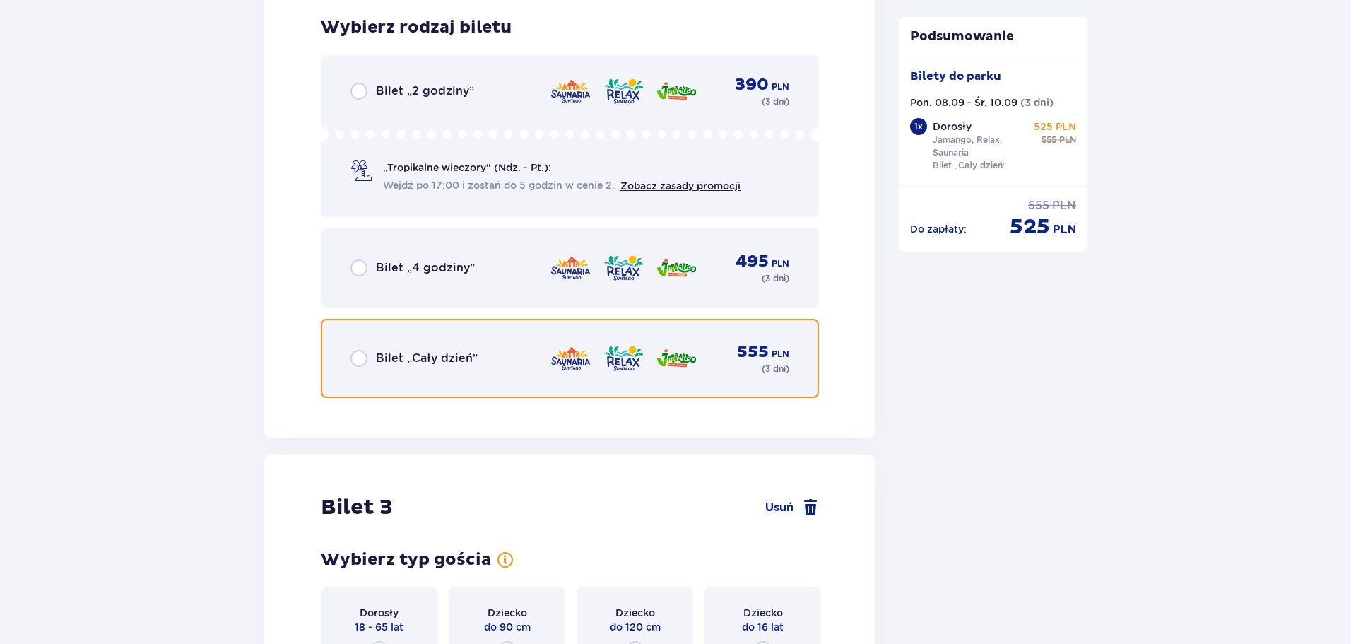
click at [351, 356] on input "radio" at bounding box center [359, 358] width 17 height 17
radio input "true"
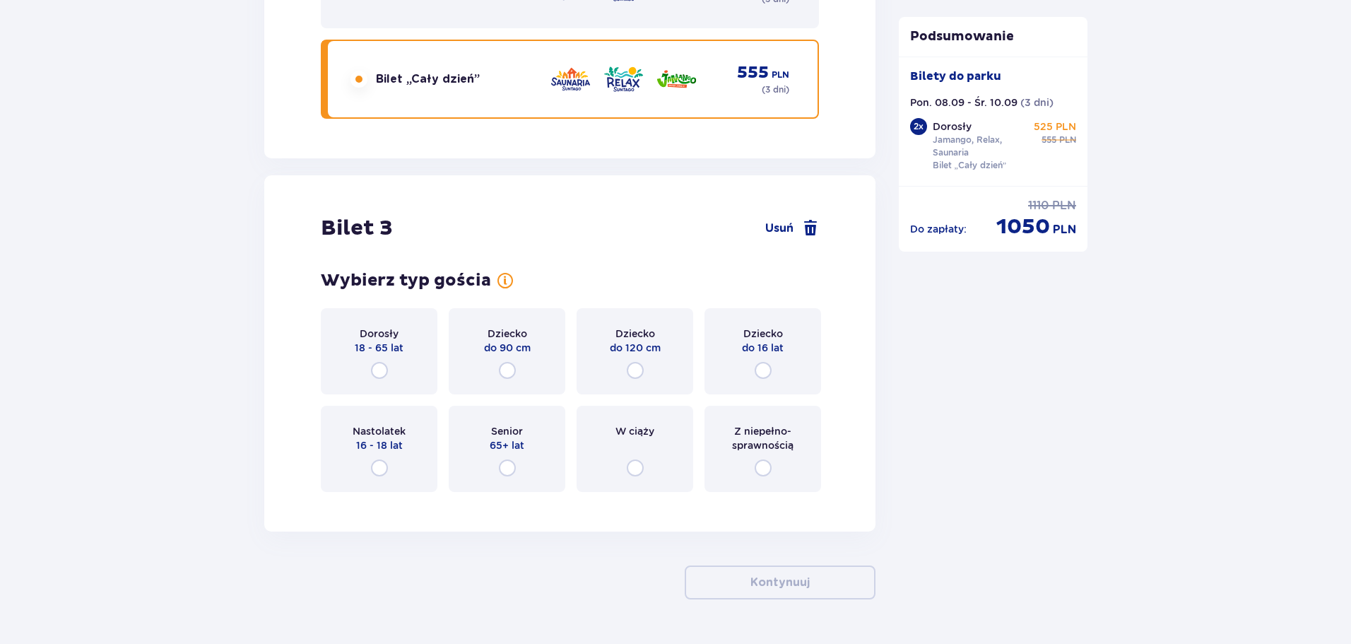
scroll to position [2808, 0]
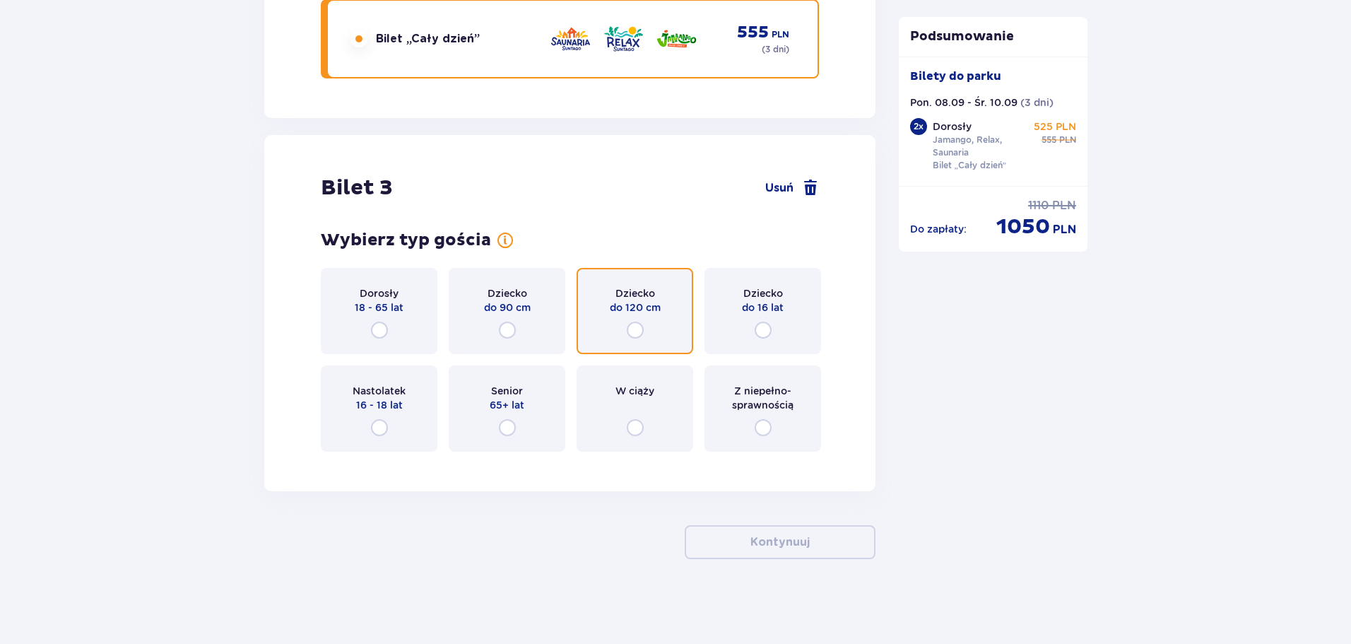
click at [635, 329] on input "radio" at bounding box center [635, 330] width 17 height 17
radio input "true"
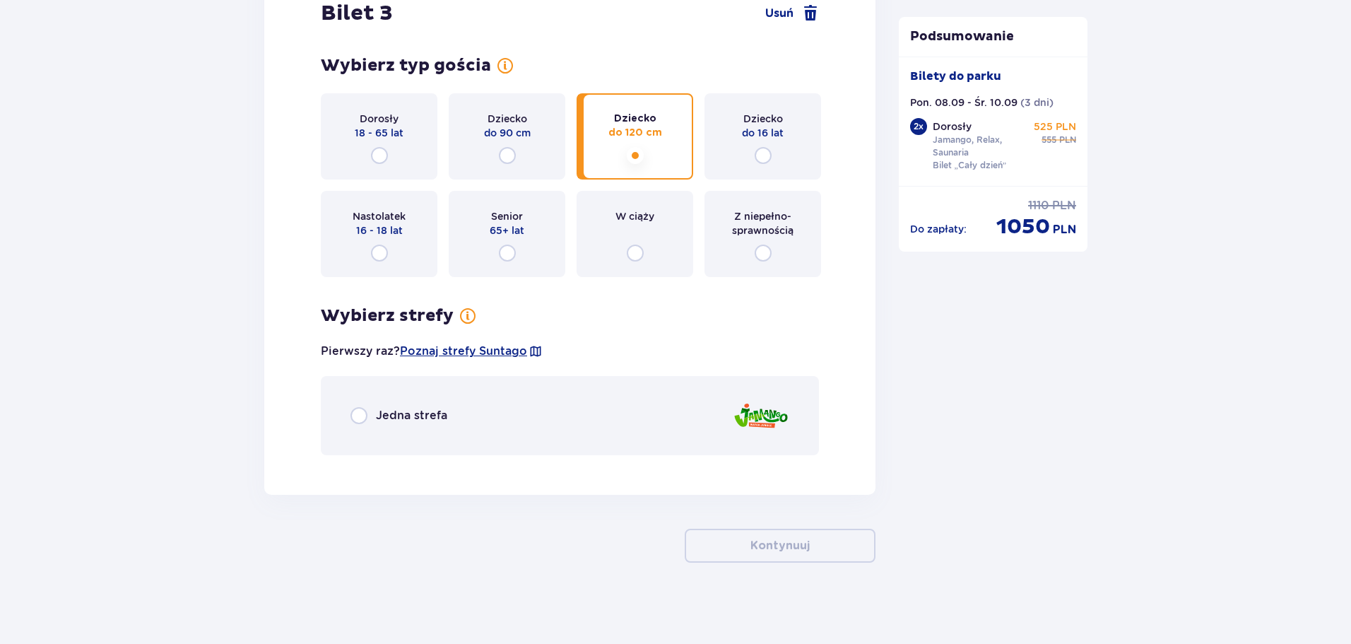
scroll to position [2986, 0]
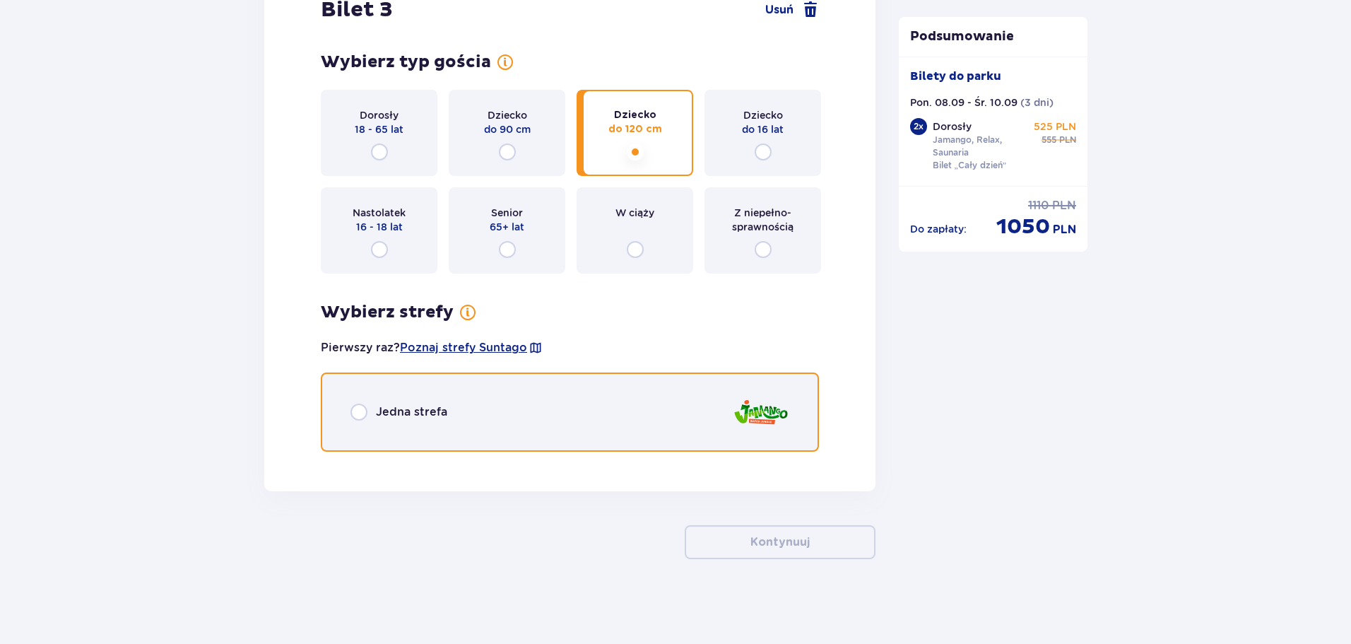
click at [360, 407] on input "radio" at bounding box center [359, 412] width 17 height 17
radio input "true"
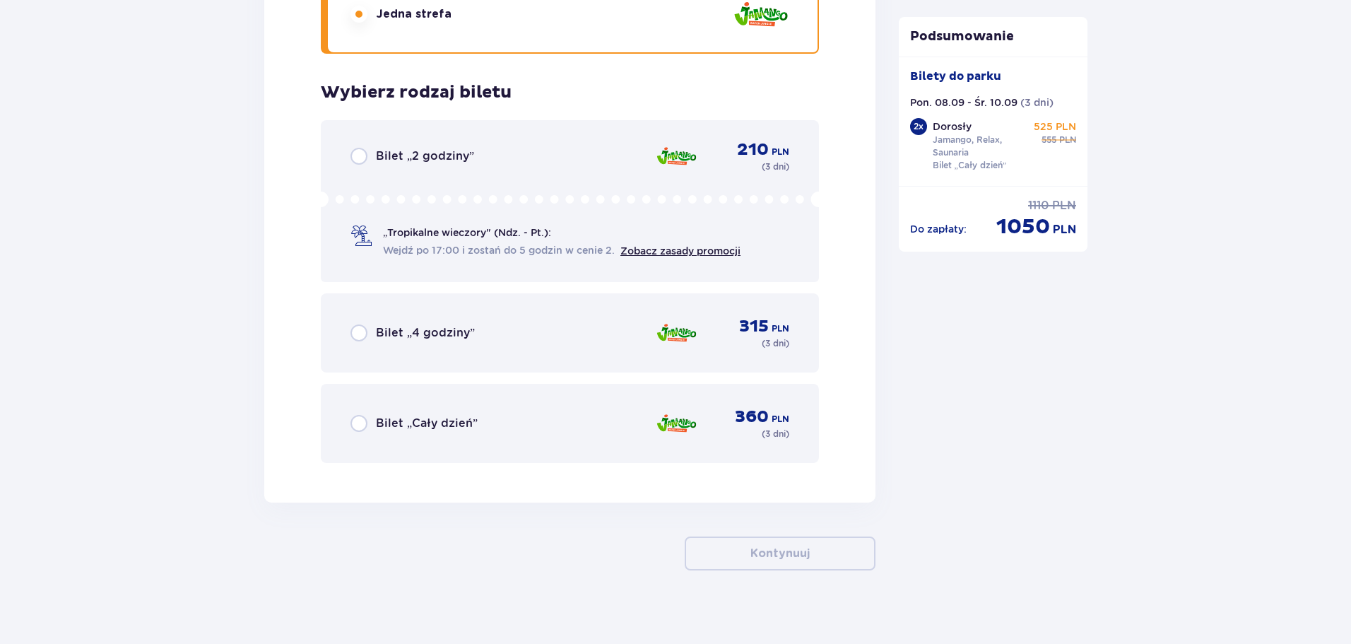
scroll to position [3396, 0]
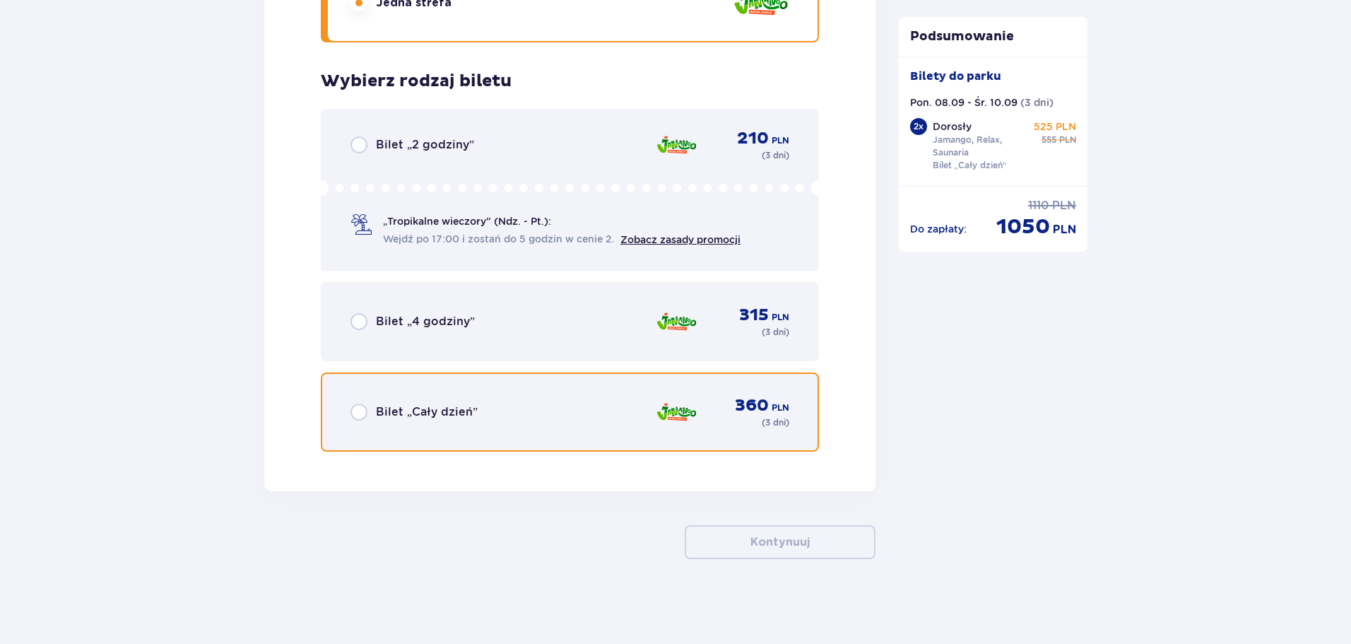
click at [360, 409] on input "radio" at bounding box center [359, 412] width 17 height 17
radio input "true"
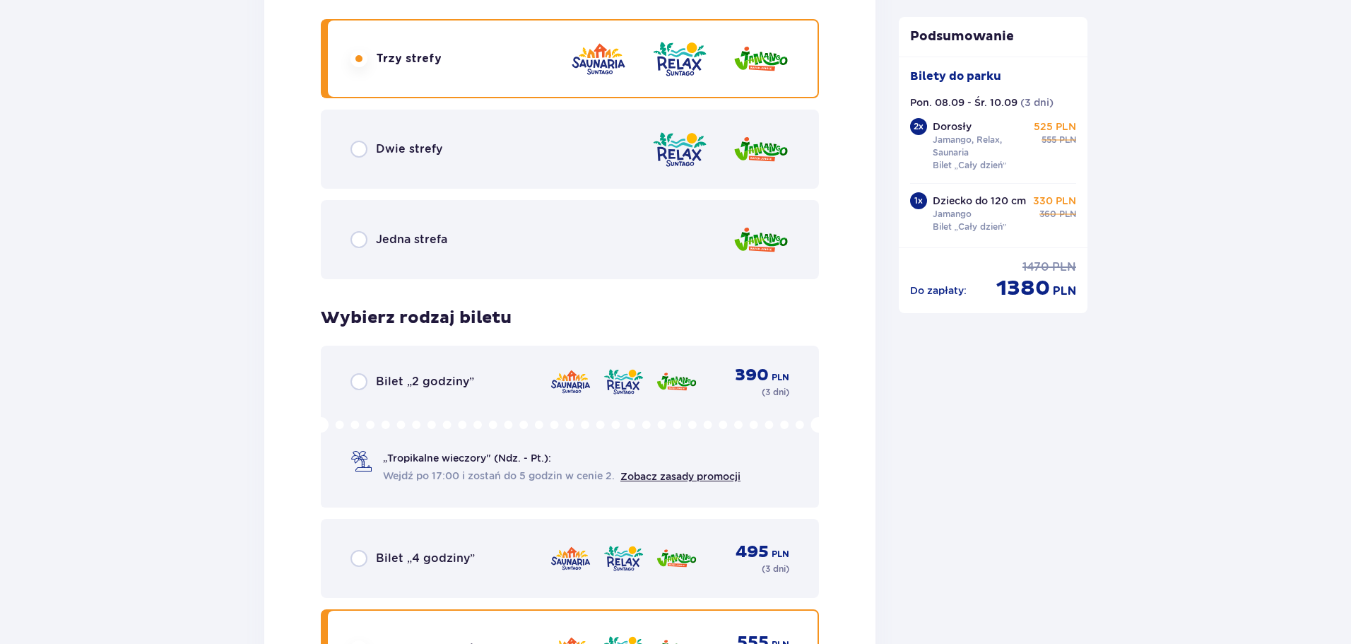
scroll to position [2198, 0]
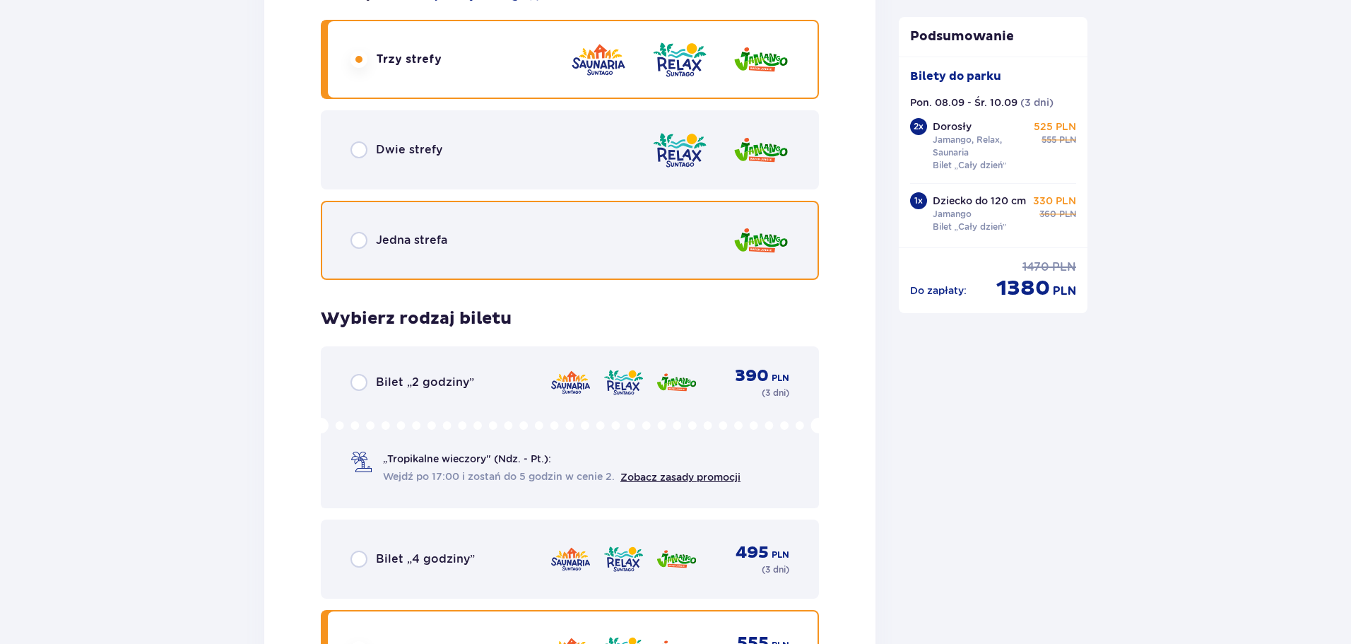
click at [365, 238] on input "radio" at bounding box center [359, 240] width 17 height 17
radio input "true"
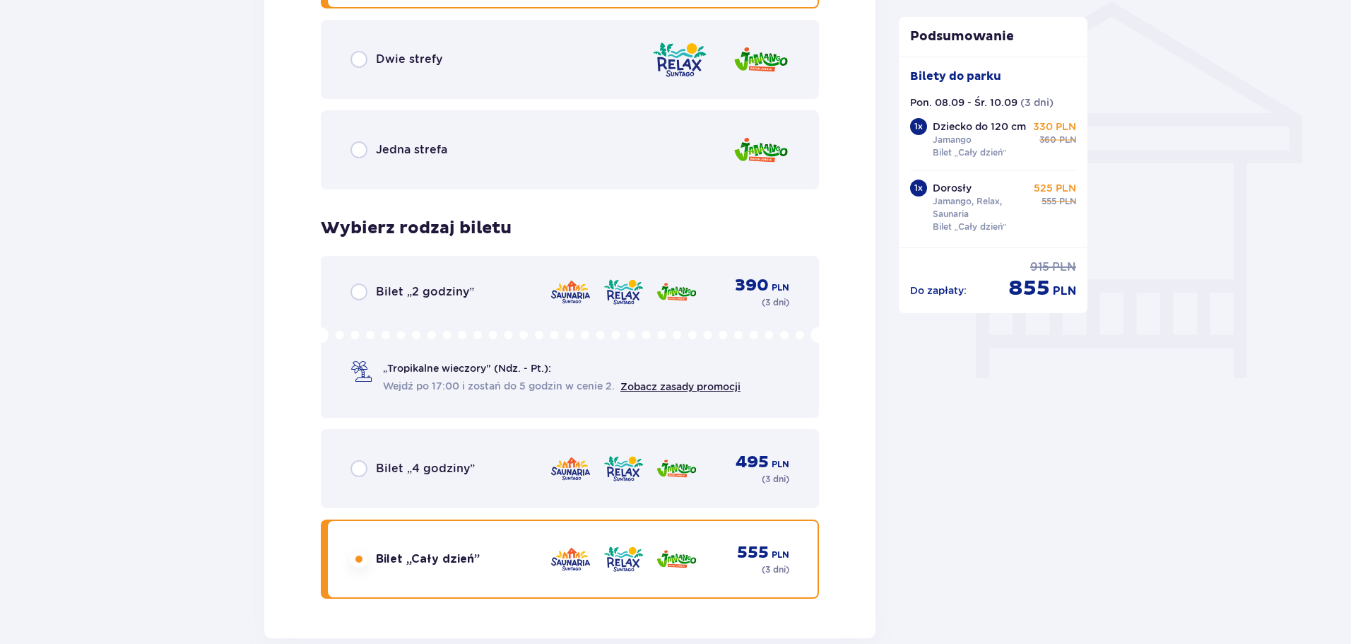
scroll to position [1146, 0]
click at [363, 139] on div "Jedna strefa" at bounding box center [570, 150] width 498 height 79
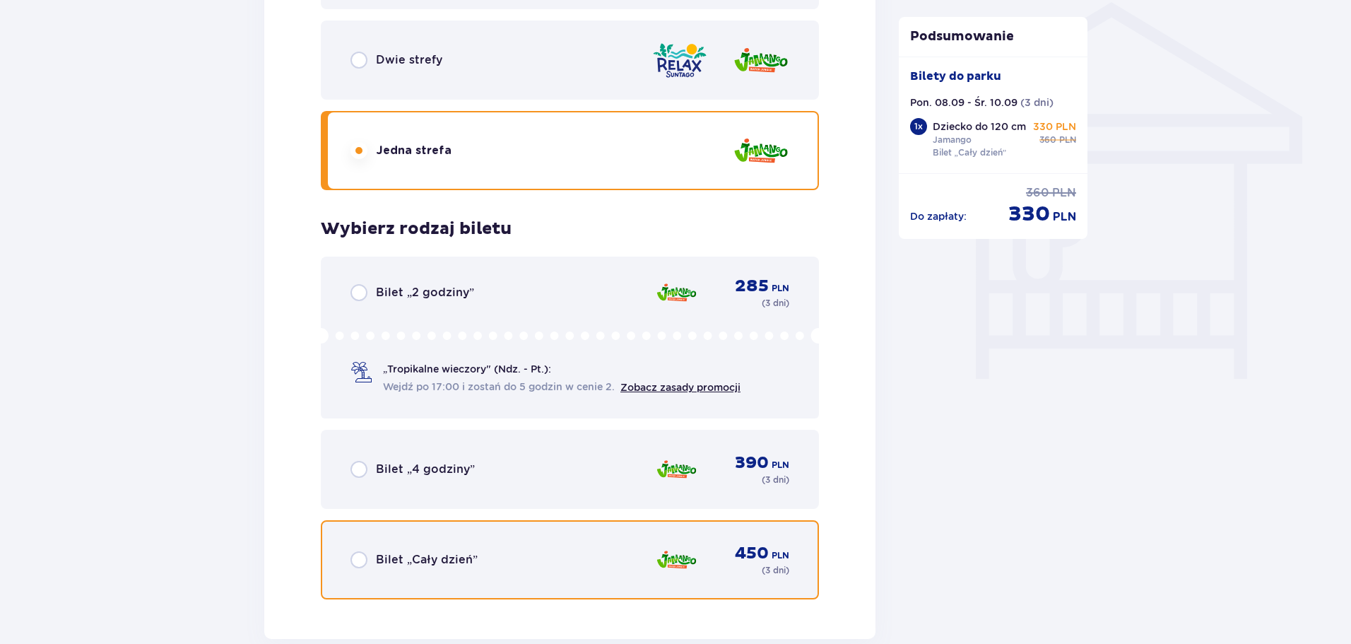
click at [356, 558] on input "radio" at bounding box center [359, 559] width 17 height 17
radio input "true"
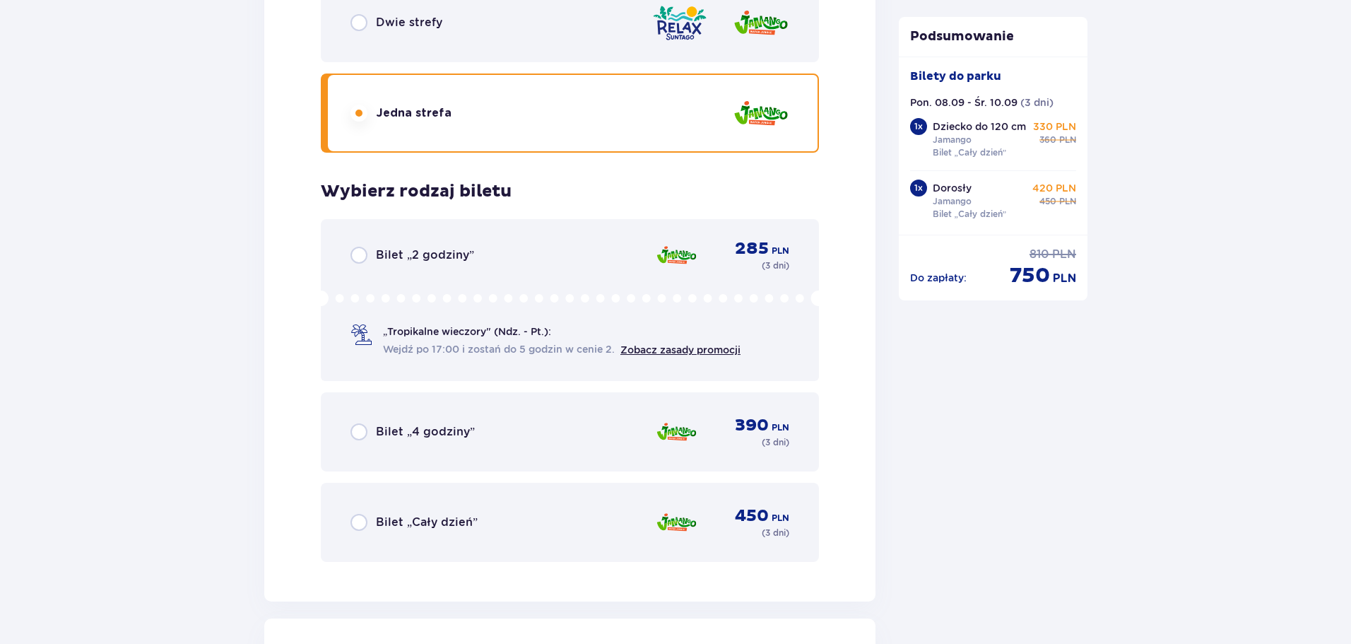
scroll to position [2350, 0]
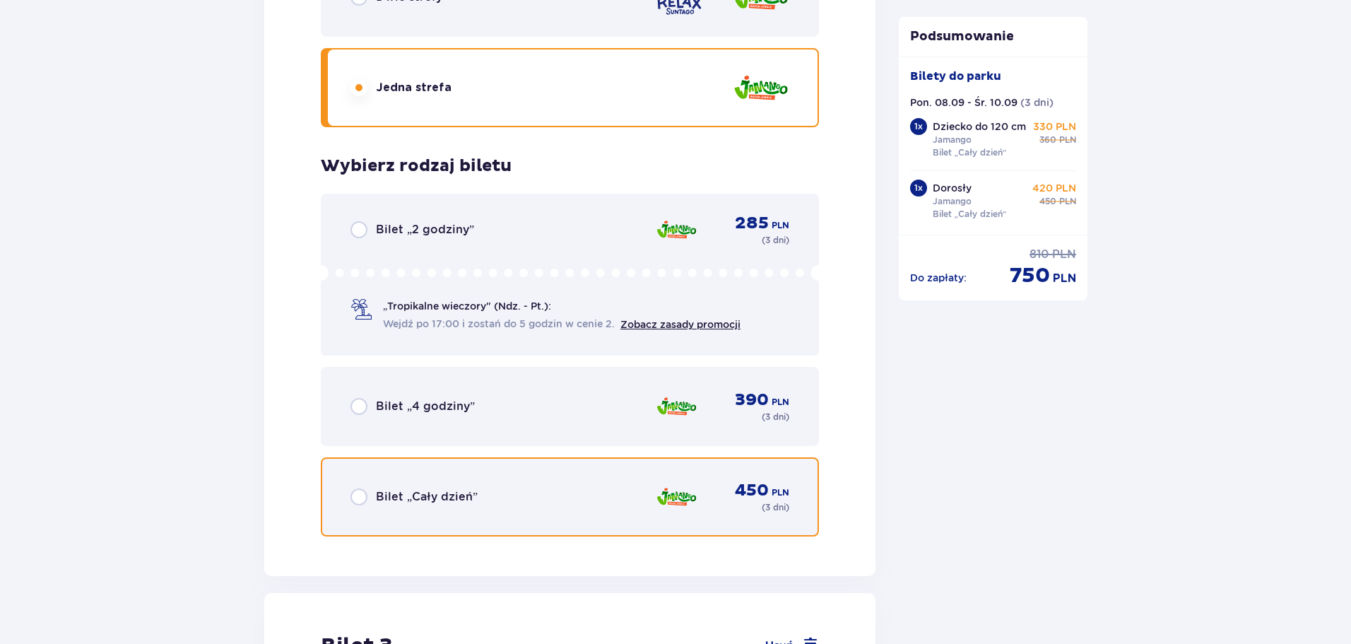
click at [365, 494] on input "radio" at bounding box center [359, 496] width 17 height 17
radio input "true"
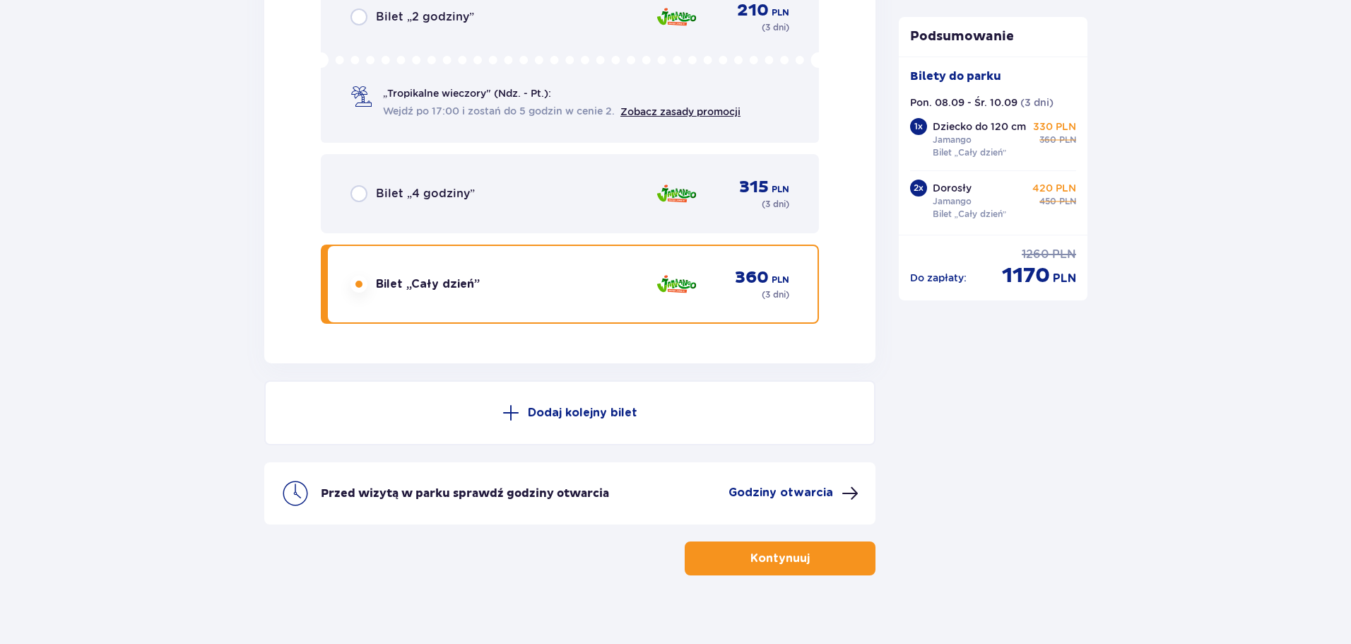
scroll to position [3540, 0]
